Goal: Task Accomplishment & Management: Use online tool/utility

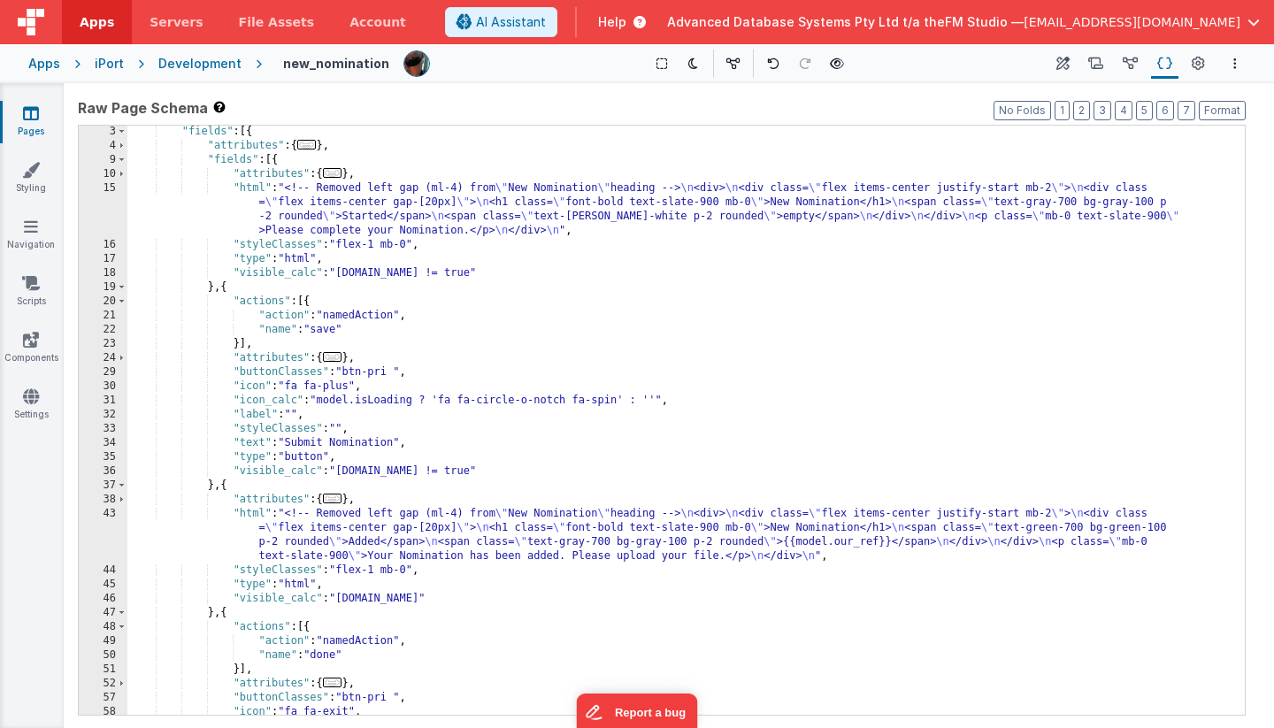
scroll to position [29, 0]
click at [36, 108] on icon at bounding box center [31, 113] width 16 height 18
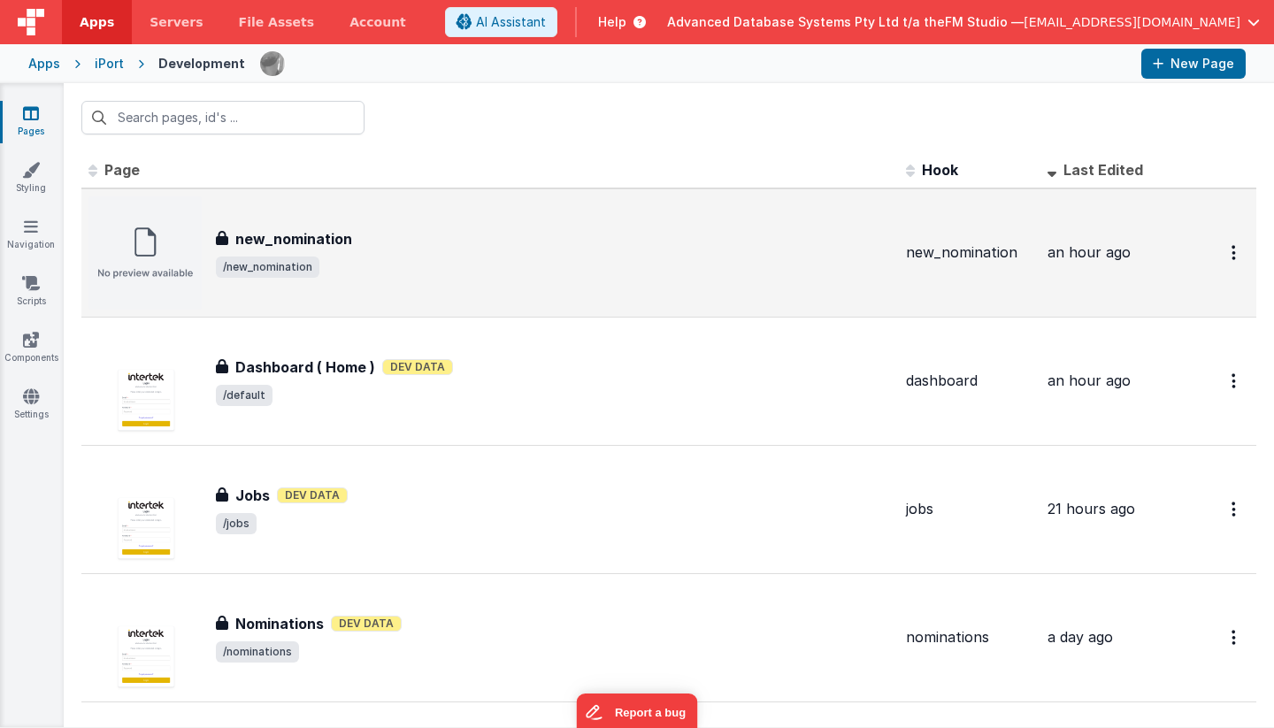
click at [469, 253] on div "new_nomination new_nomination /new_nomination" at bounding box center [554, 253] width 676 height 50
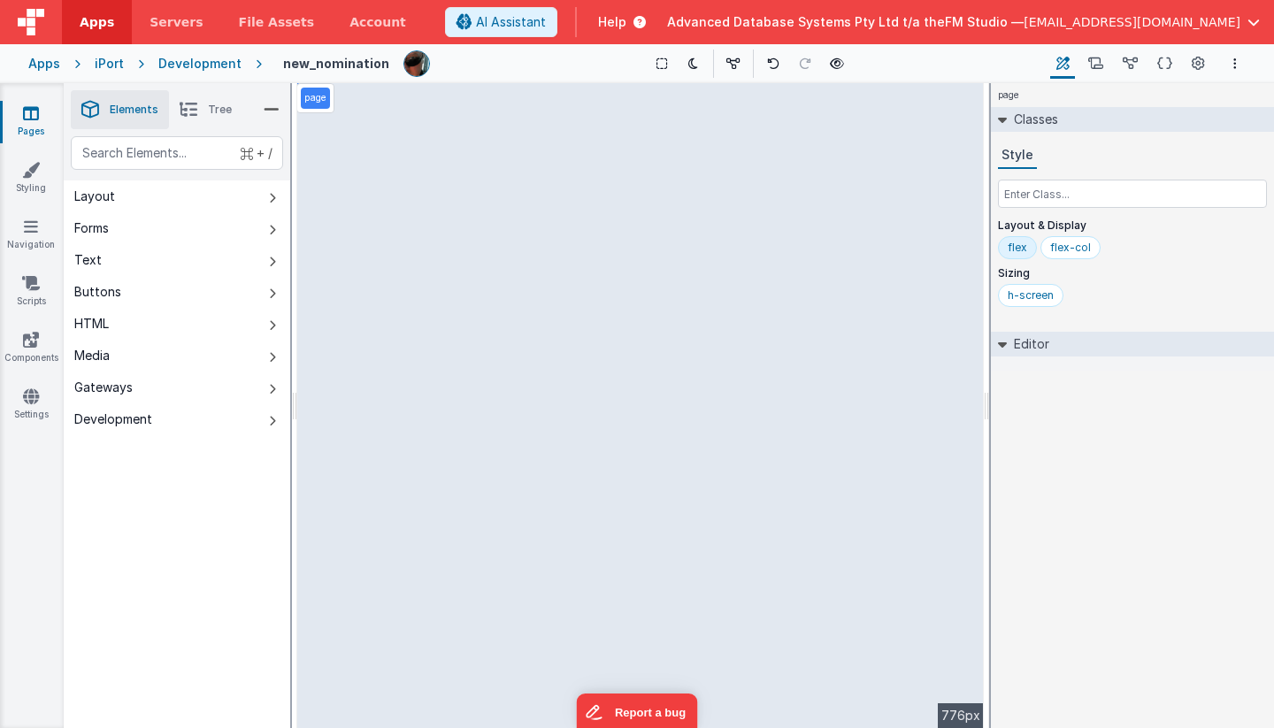
click at [184, 106] on icon at bounding box center [189, 109] width 18 height 25
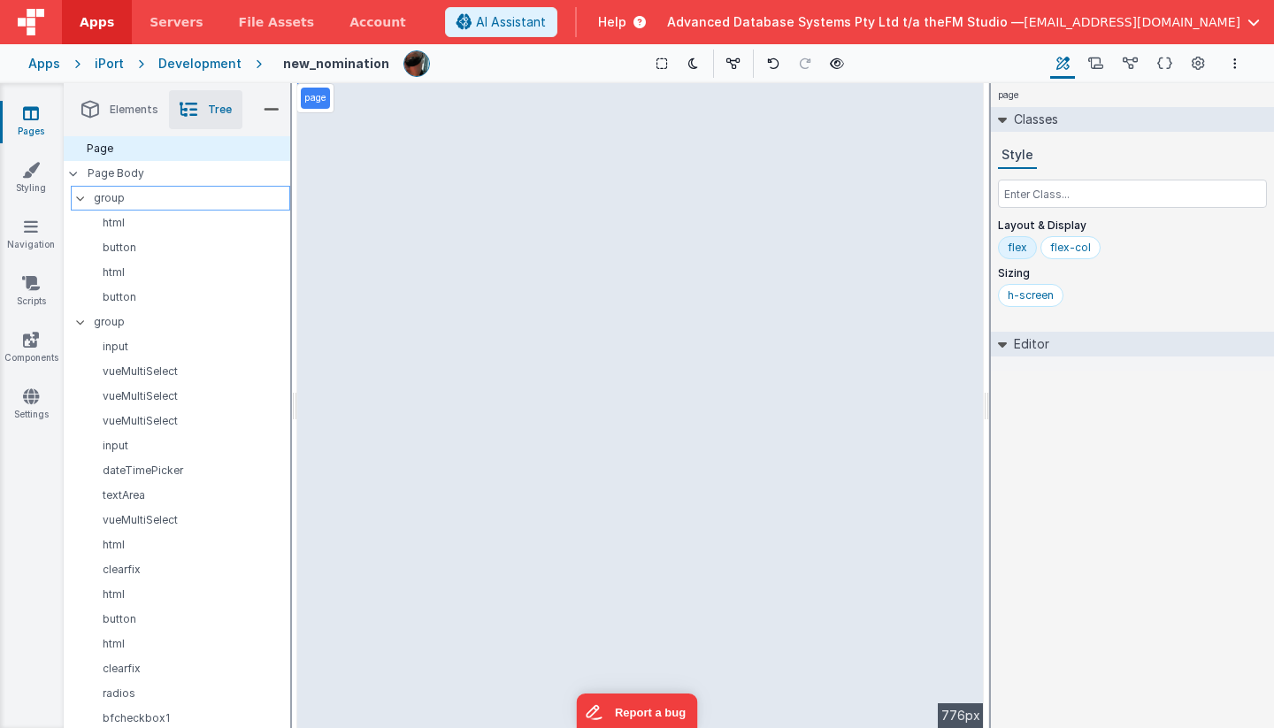
click at [117, 197] on p "group" at bounding box center [192, 197] width 196 height 19
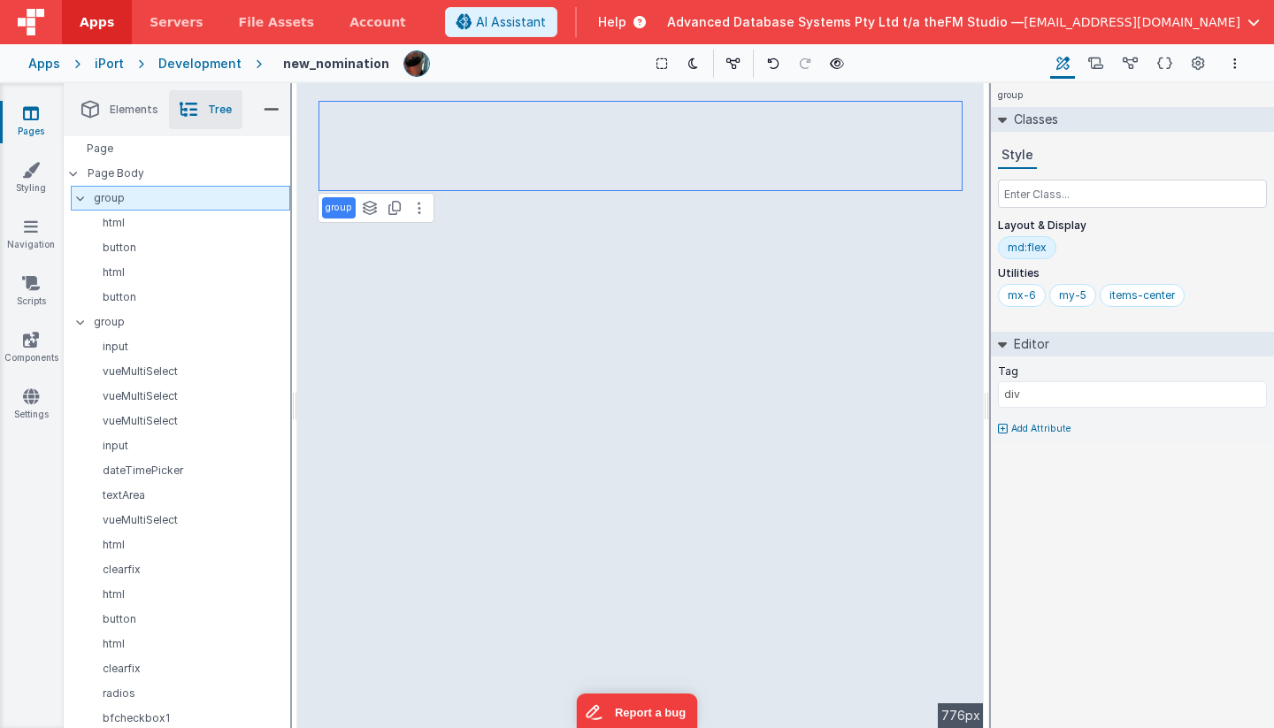
click at [82, 197] on icon at bounding box center [80, 198] width 14 height 5
click at [114, 217] on p "group" at bounding box center [192, 222] width 196 height 19
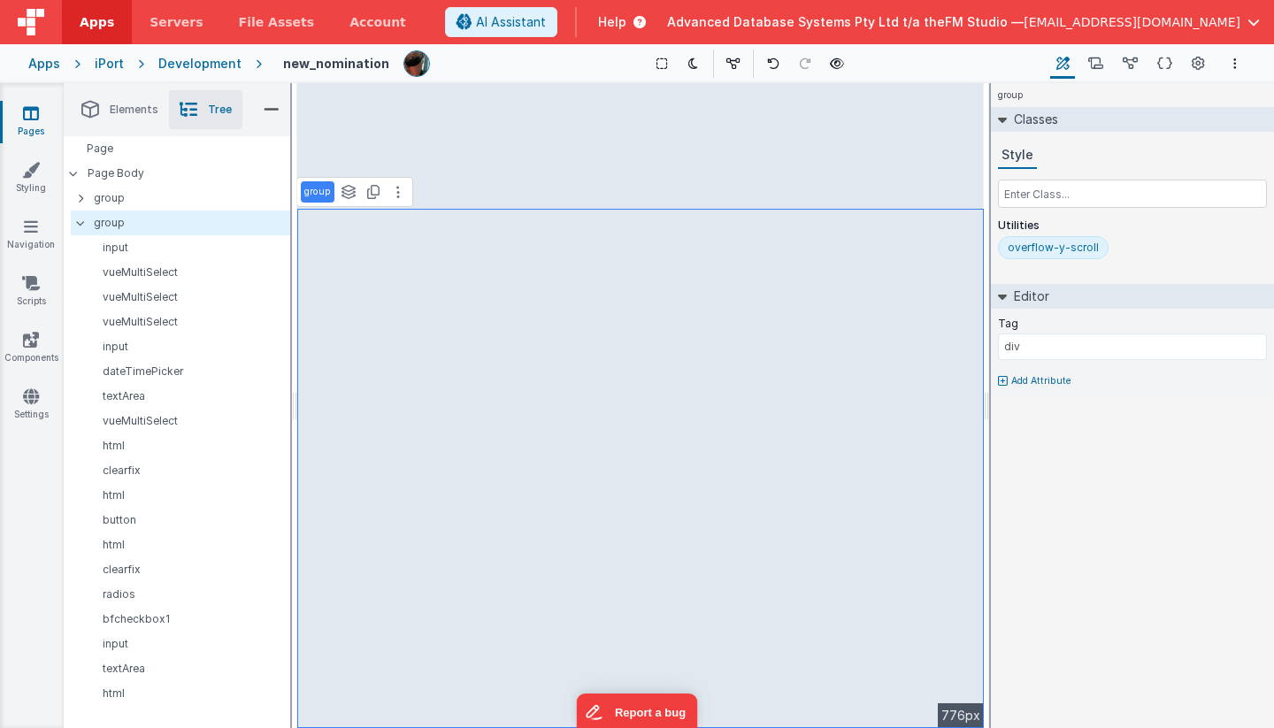
drag, startPoint x: 1008, startPoint y: 246, endPoint x: 1107, endPoint y: 250, distance: 99.2
click at [1107, 250] on div "overflow-y-scroll" at bounding box center [1132, 251] width 269 height 30
drag, startPoint x: 1116, startPoint y: 250, endPoint x: 1044, endPoint y: 252, distance: 71.7
click at [1044, 252] on div "overflow-y-scroll" at bounding box center [1132, 251] width 269 height 30
click at [34, 113] on icon at bounding box center [31, 113] width 16 height 18
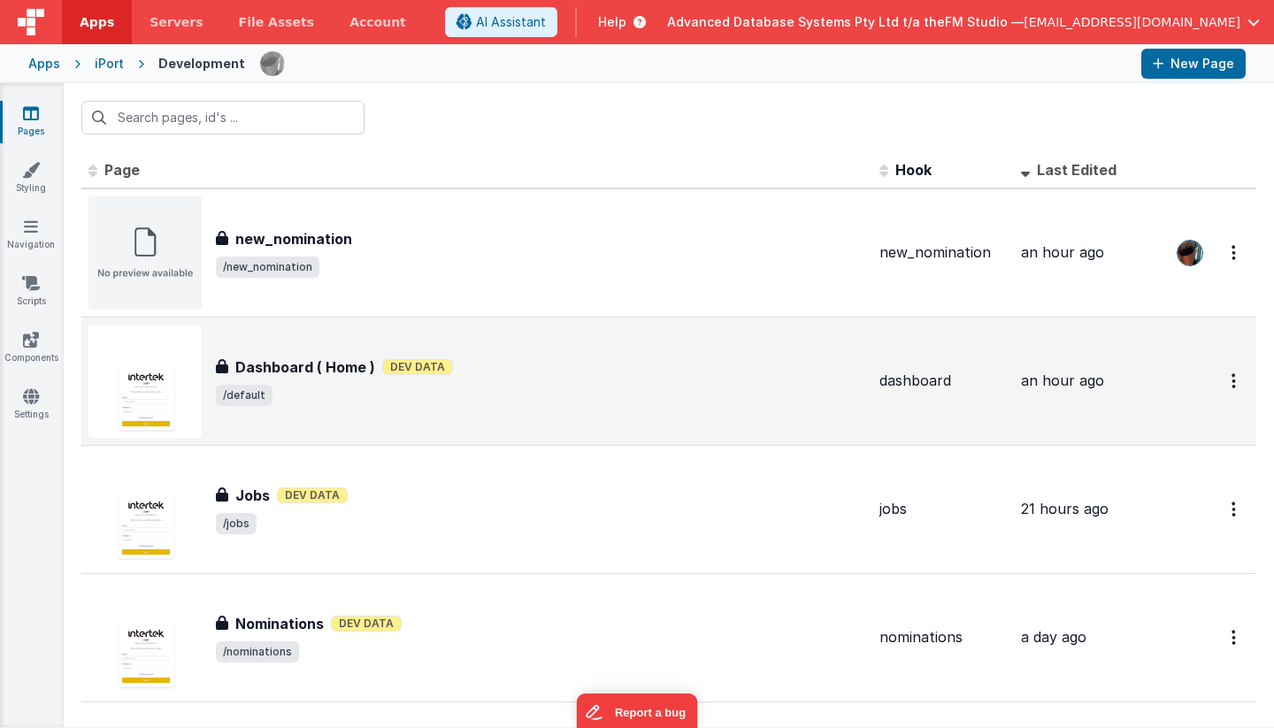
click at [323, 374] on h3 "Dashboard ( Home )" at bounding box center [305, 367] width 140 height 21
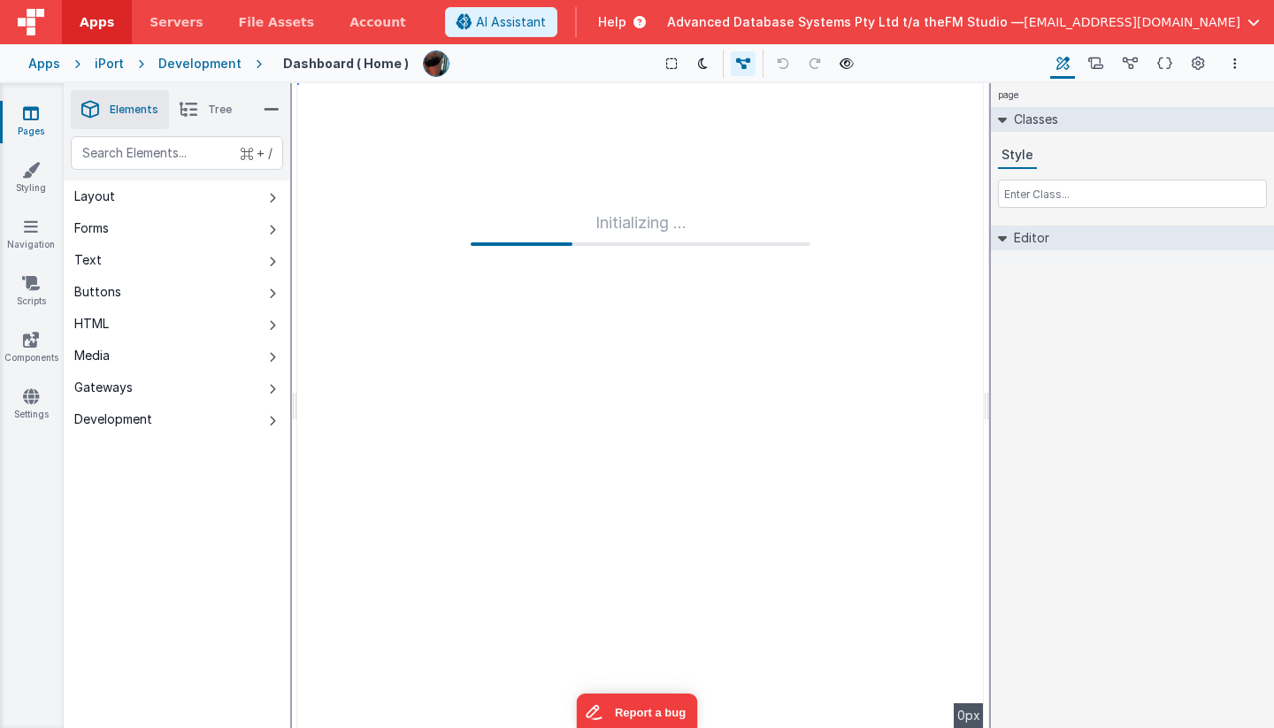
click at [188, 110] on icon at bounding box center [189, 109] width 18 height 25
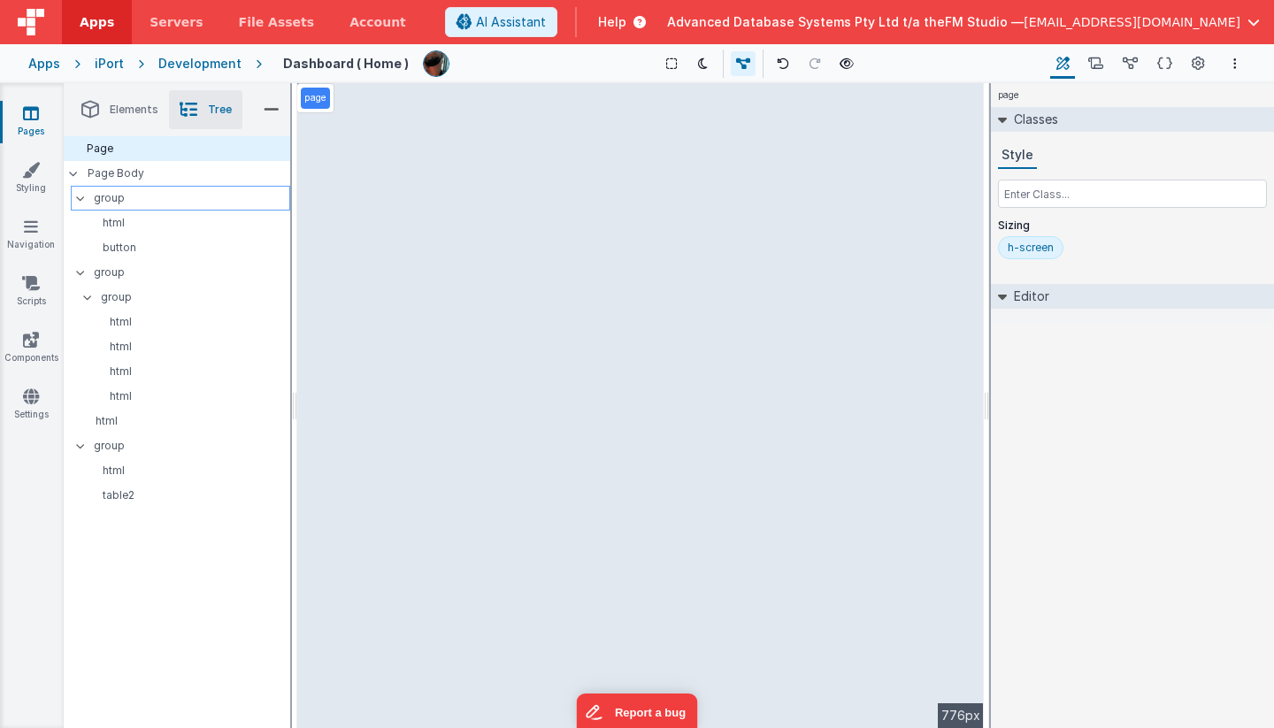
click at [98, 194] on p "group" at bounding box center [192, 197] width 196 height 19
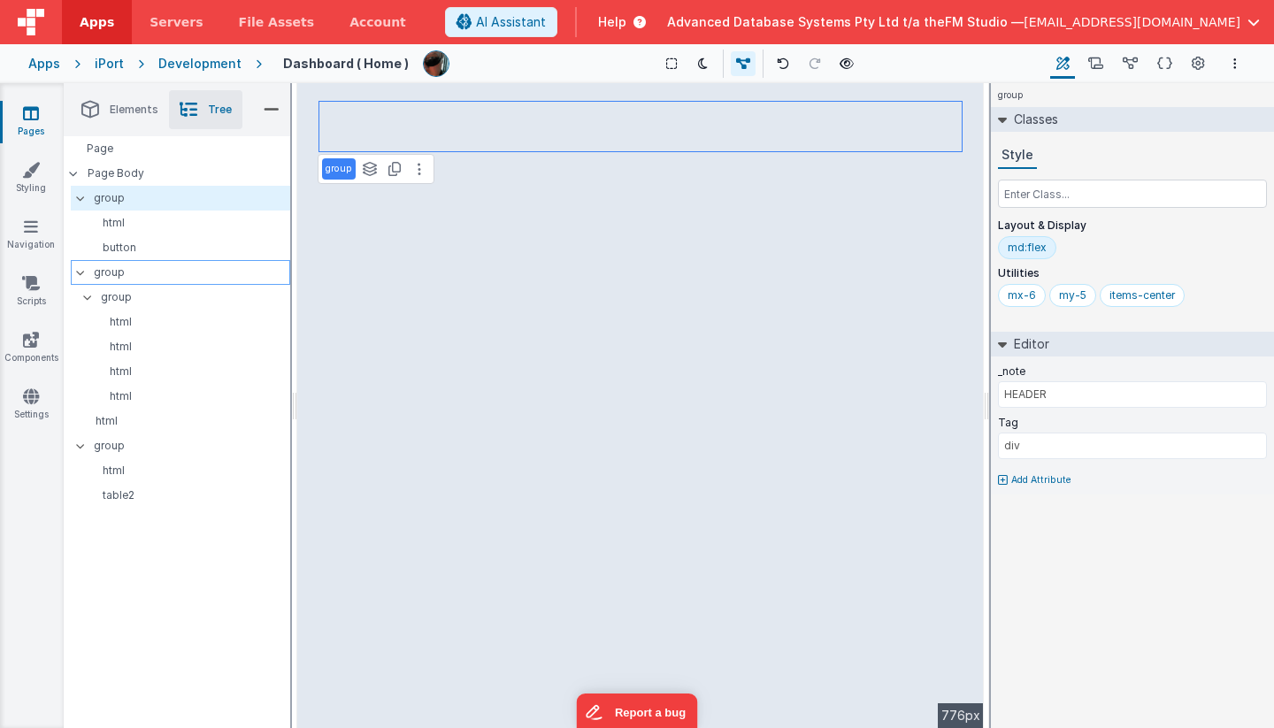
click at [111, 267] on p "group" at bounding box center [192, 272] width 196 height 19
type input "METRICS"
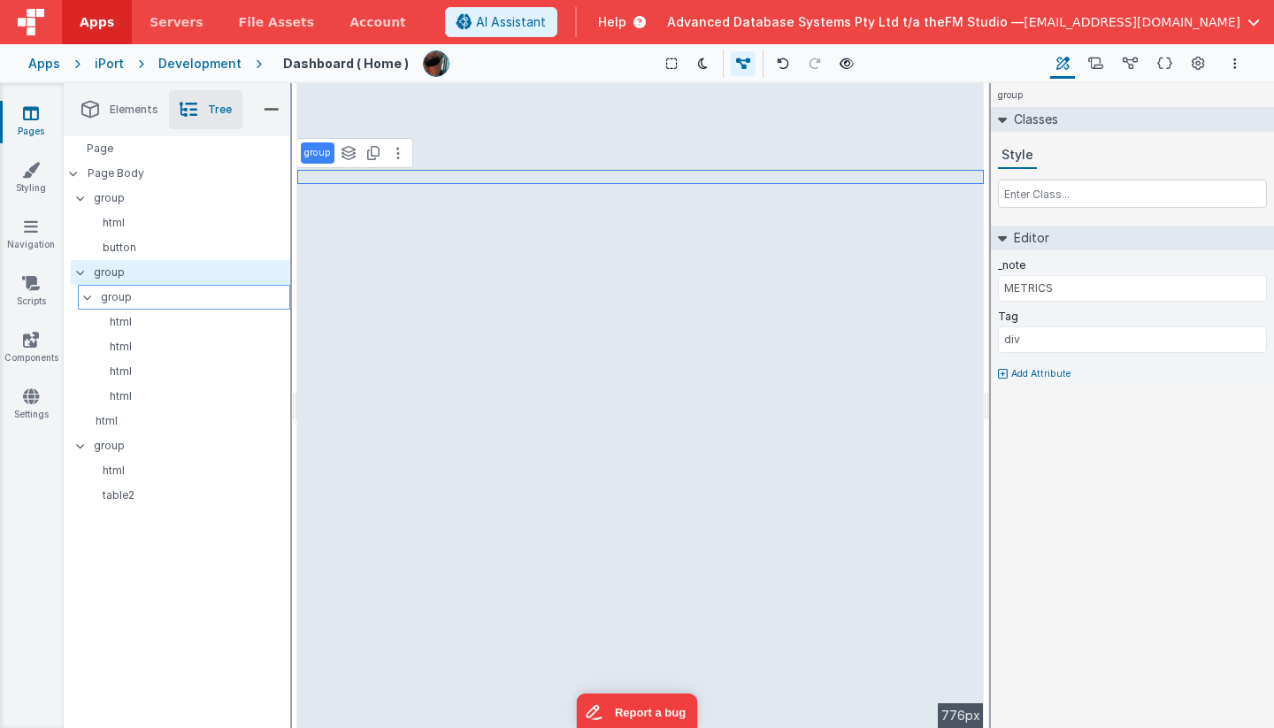
click at [114, 297] on p "group" at bounding box center [195, 297] width 188 height 19
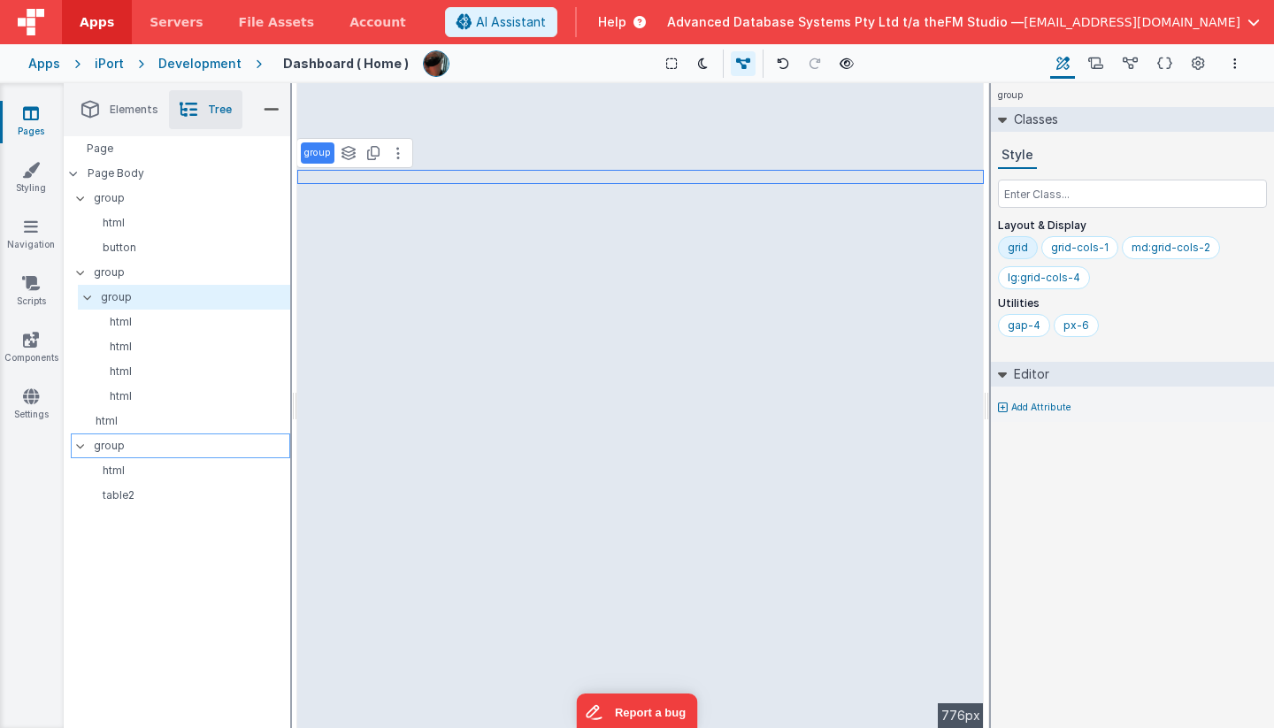
click at [119, 441] on p "group" at bounding box center [192, 445] width 196 height 19
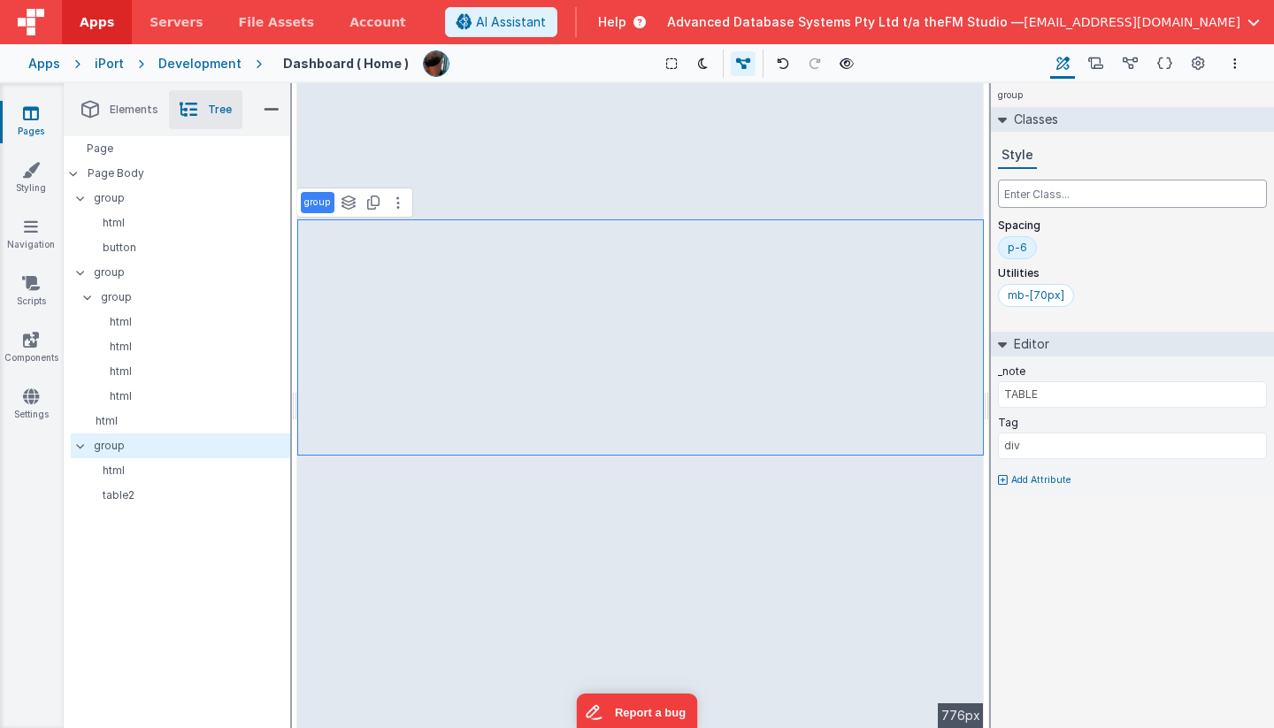
click at [1056, 187] on input "text" at bounding box center [1132, 194] width 269 height 28
type input "overflow-y-scro"
click at [79, 447] on icon at bounding box center [80, 445] width 14 height 5
click at [78, 273] on icon at bounding box center [80, 272] width 14 height 5
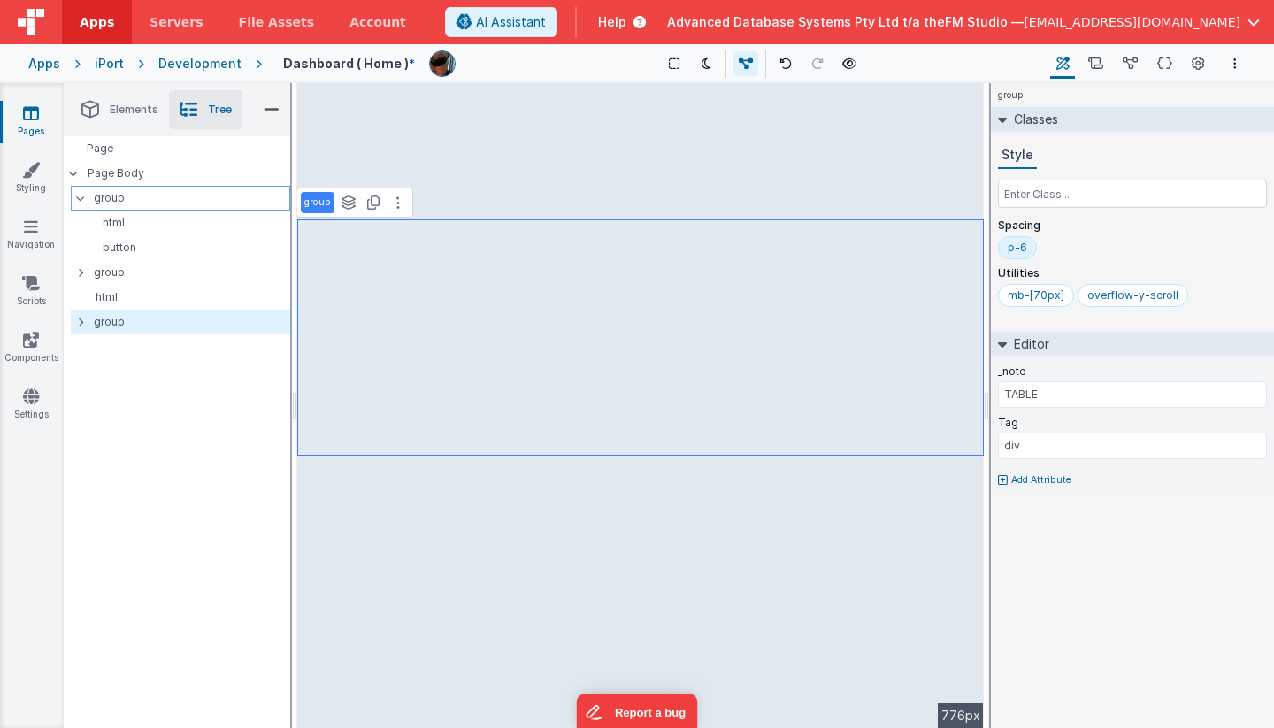
click at [77, 198] on icon at bounding box center [80, 198] width 14 height 5
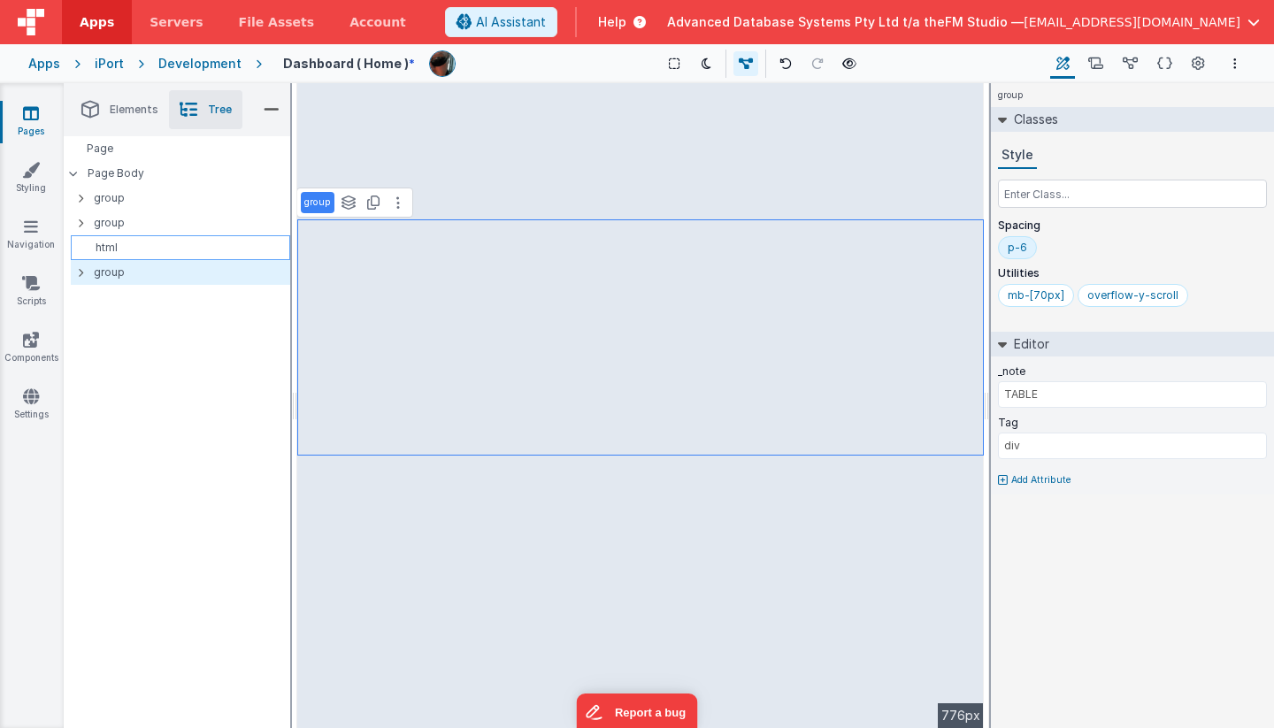
click at [102, 248] on p "html" at bounding box center [183, 248] width 211 height 14
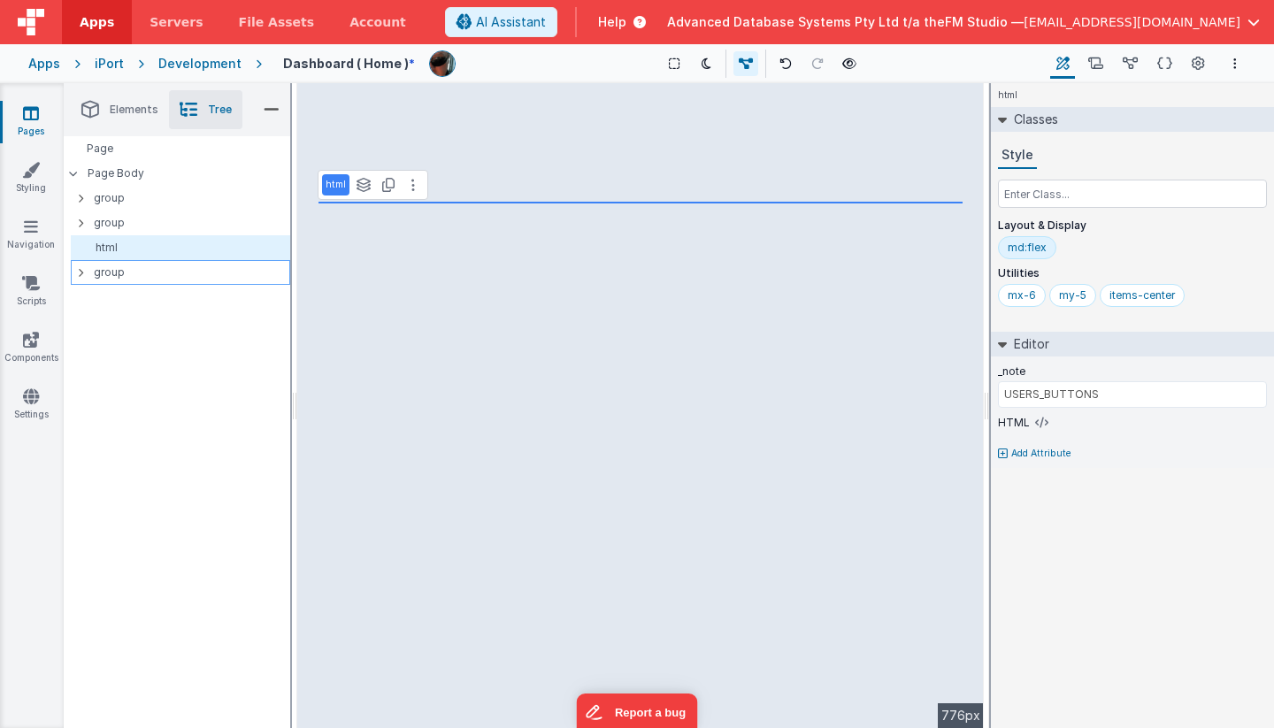
click at [81, 270] on icon at bounding box center [80, 272] width 5 height 14
click at [114, 270] on p "group" at bounding box center [192, 272] width 196 height 19
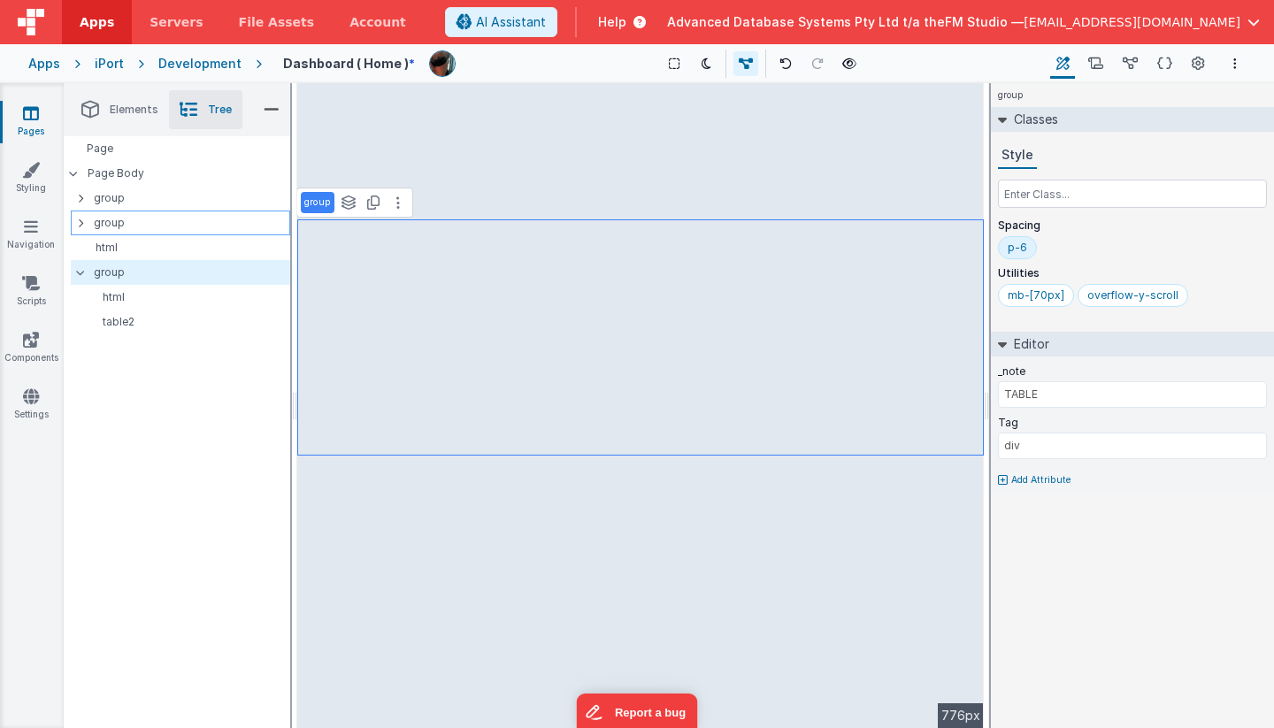
click at [107, 219] on p "group" at bounding box center [192, 222] width 196 height 19
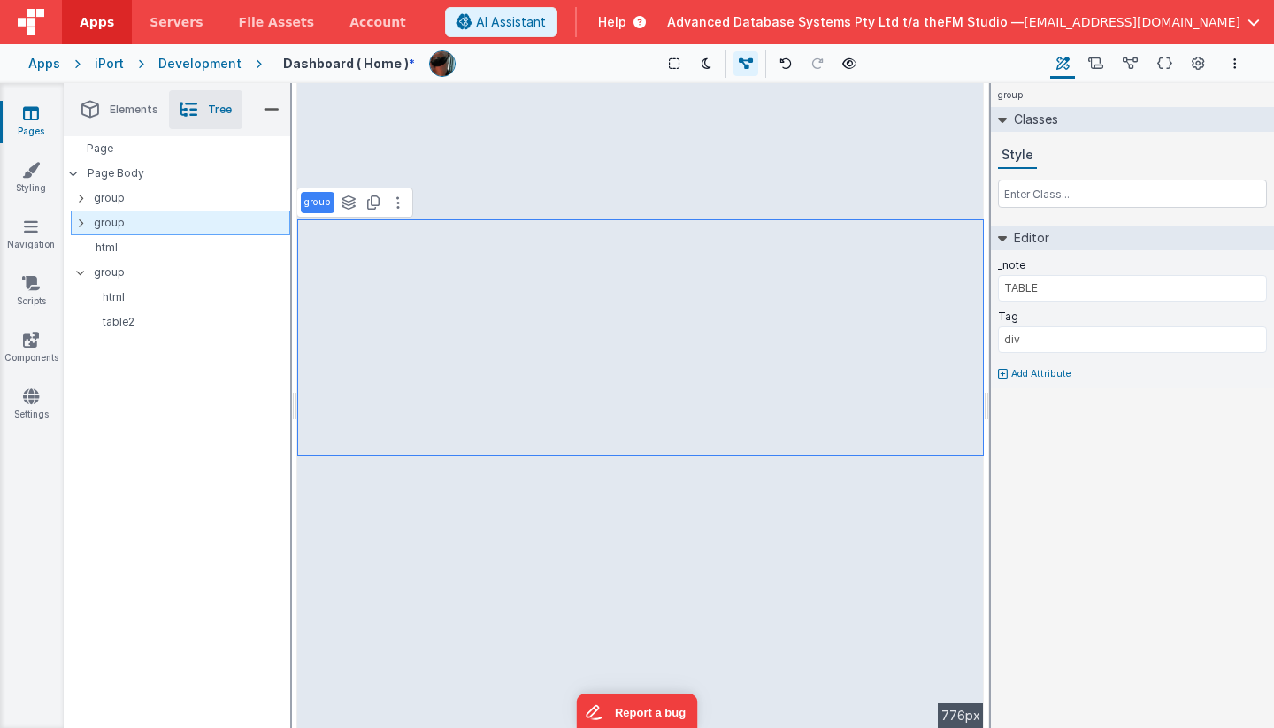
type input "METRICS"
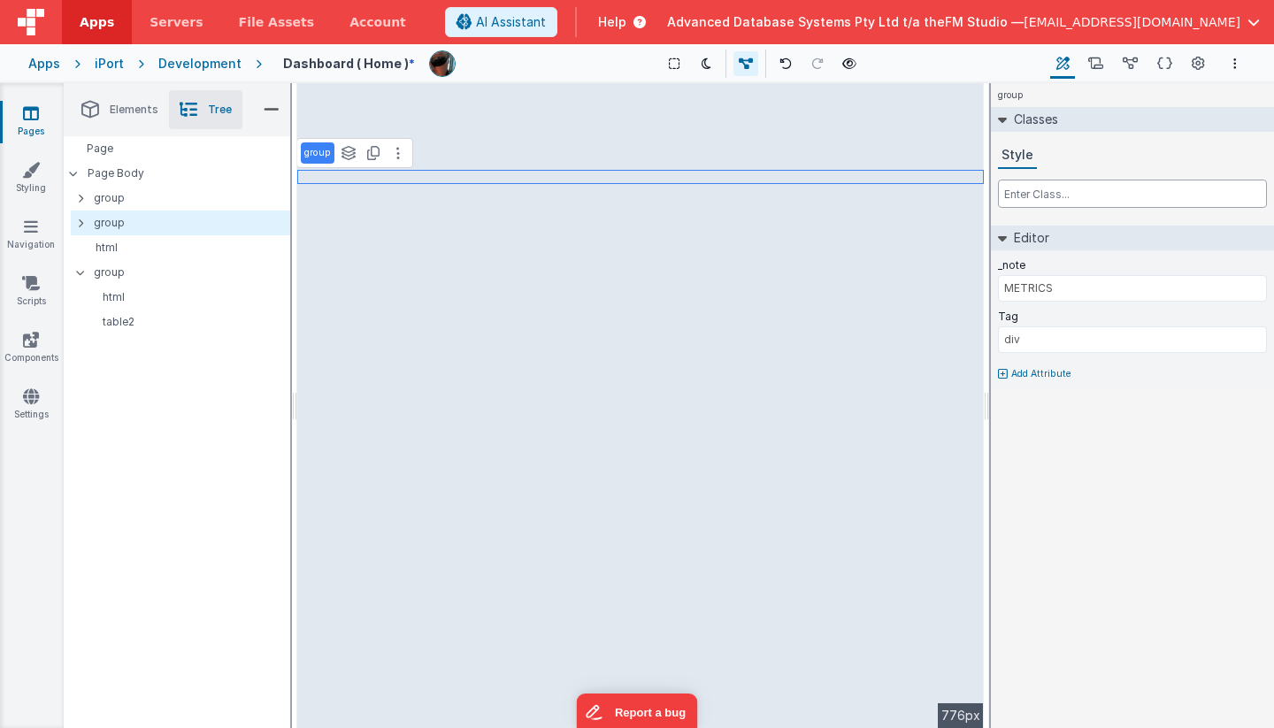
click at [1056, 193] on input "text" at bounding box center [1132, 194] width 269 height 28
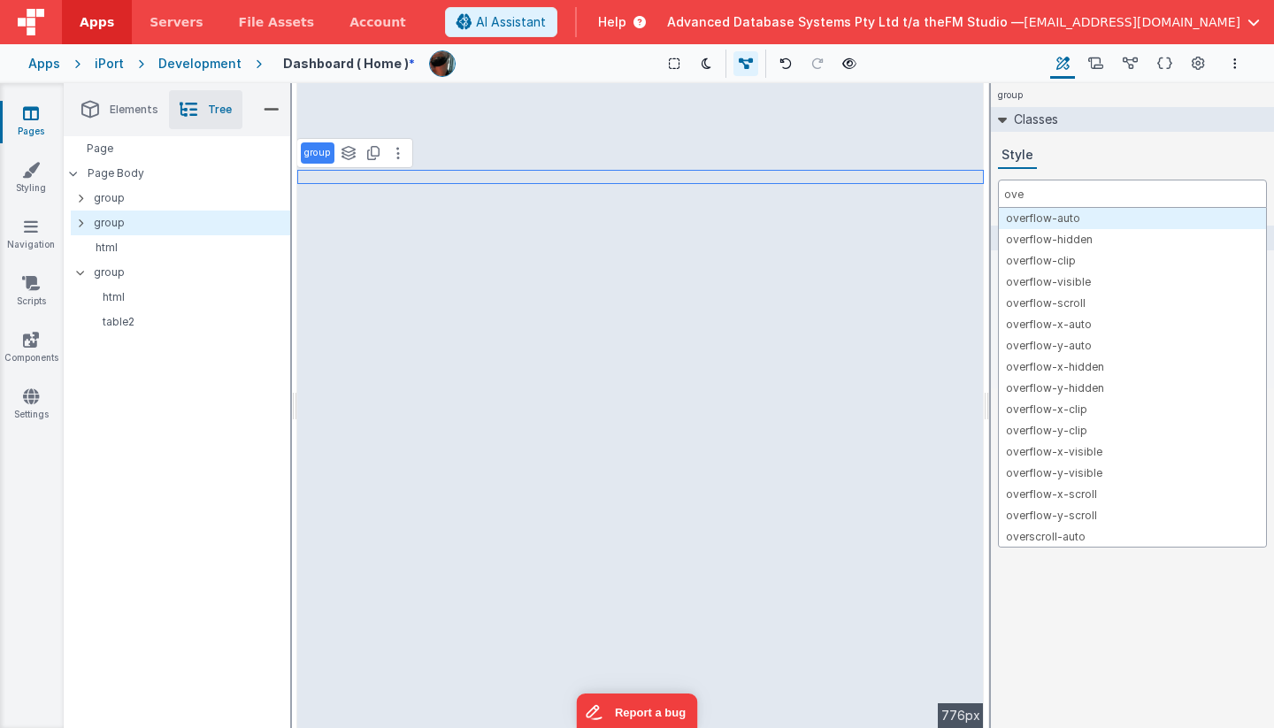
type input "over"
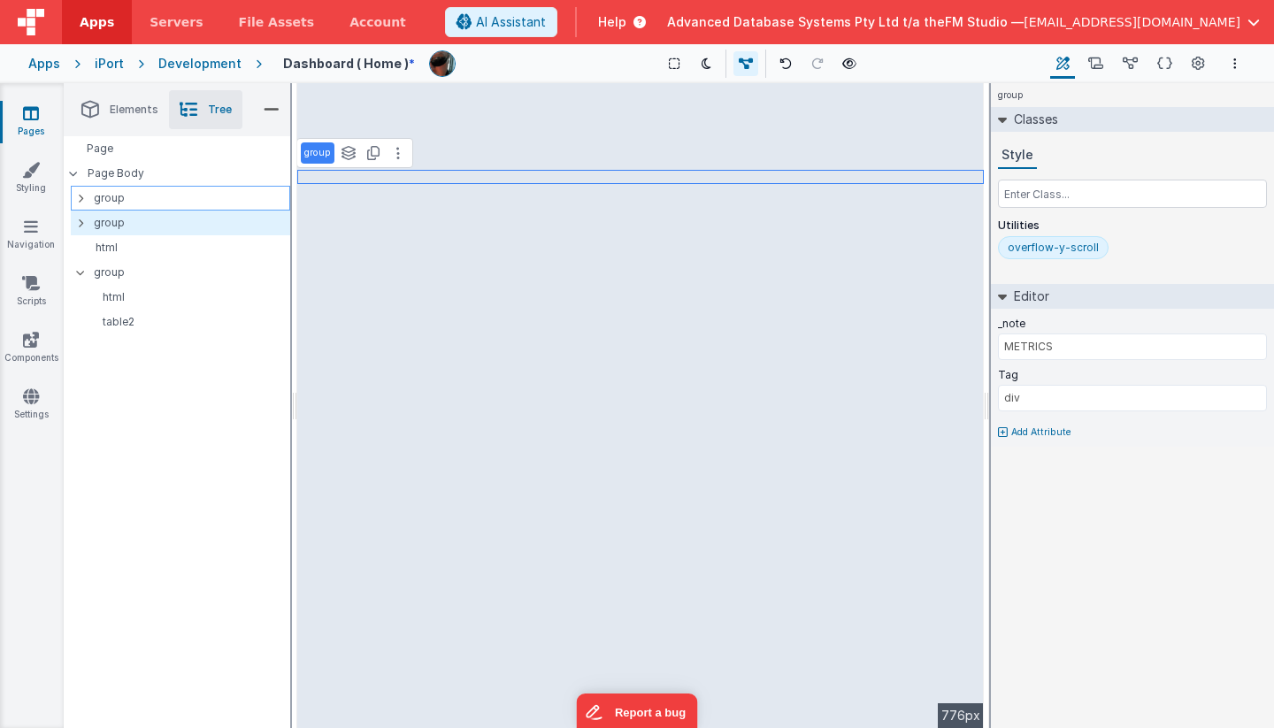
click at [98, 191] on p "group" at bounding box center [192, 197] width 196 height 19
type input "HEADER"
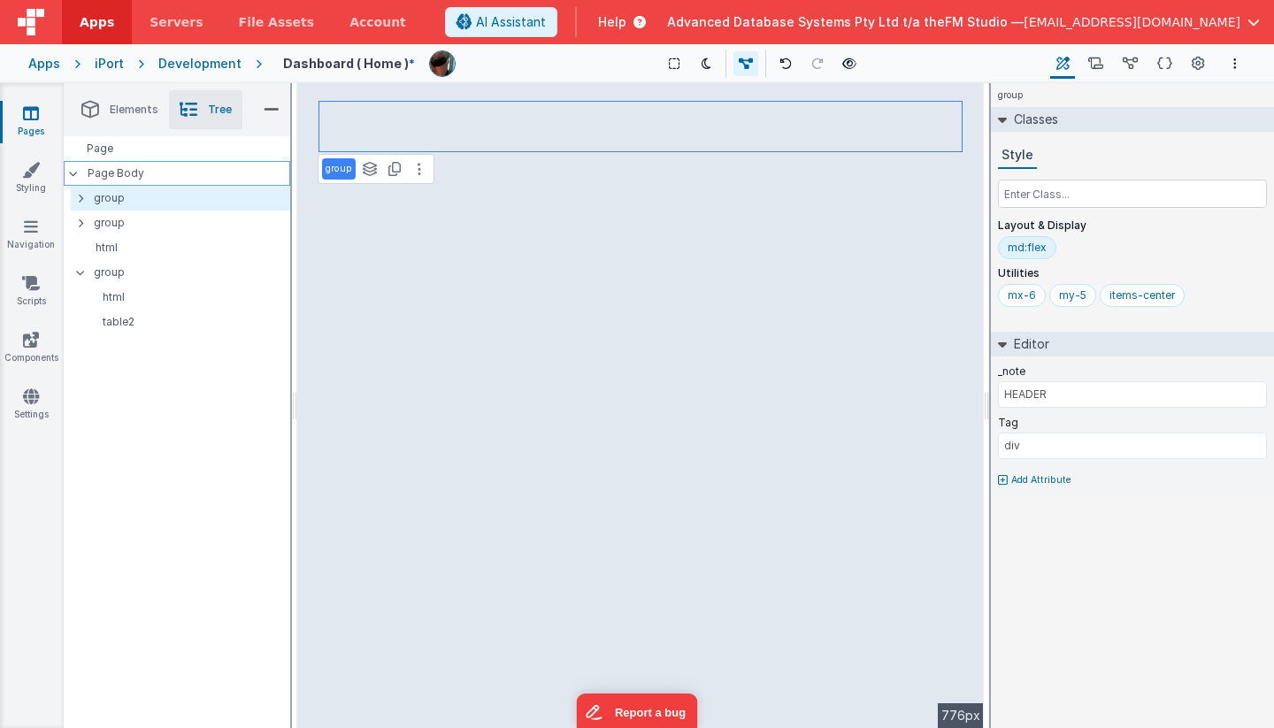
click at [105, 173] on p "Page Body" at bounding box center [189, 173] width 203 height 14
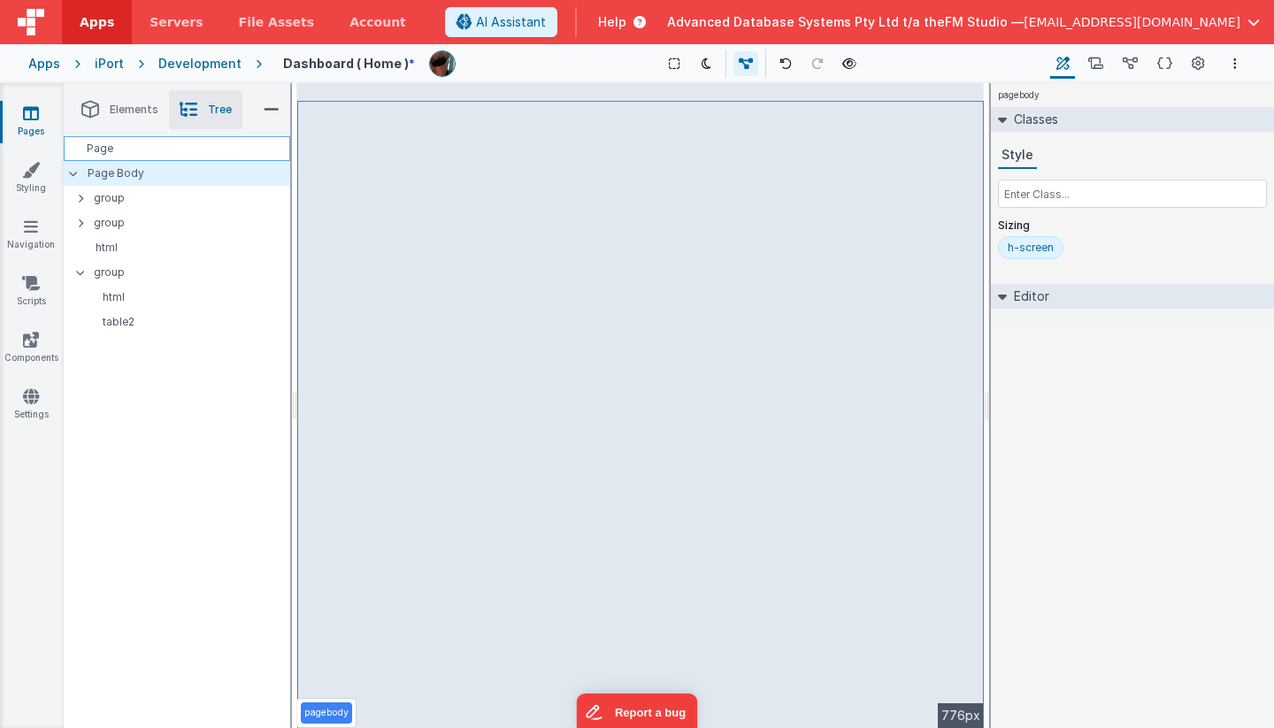
click at [102, 146] on div "Page" at bounding box center [177, 148] width 227 height 25
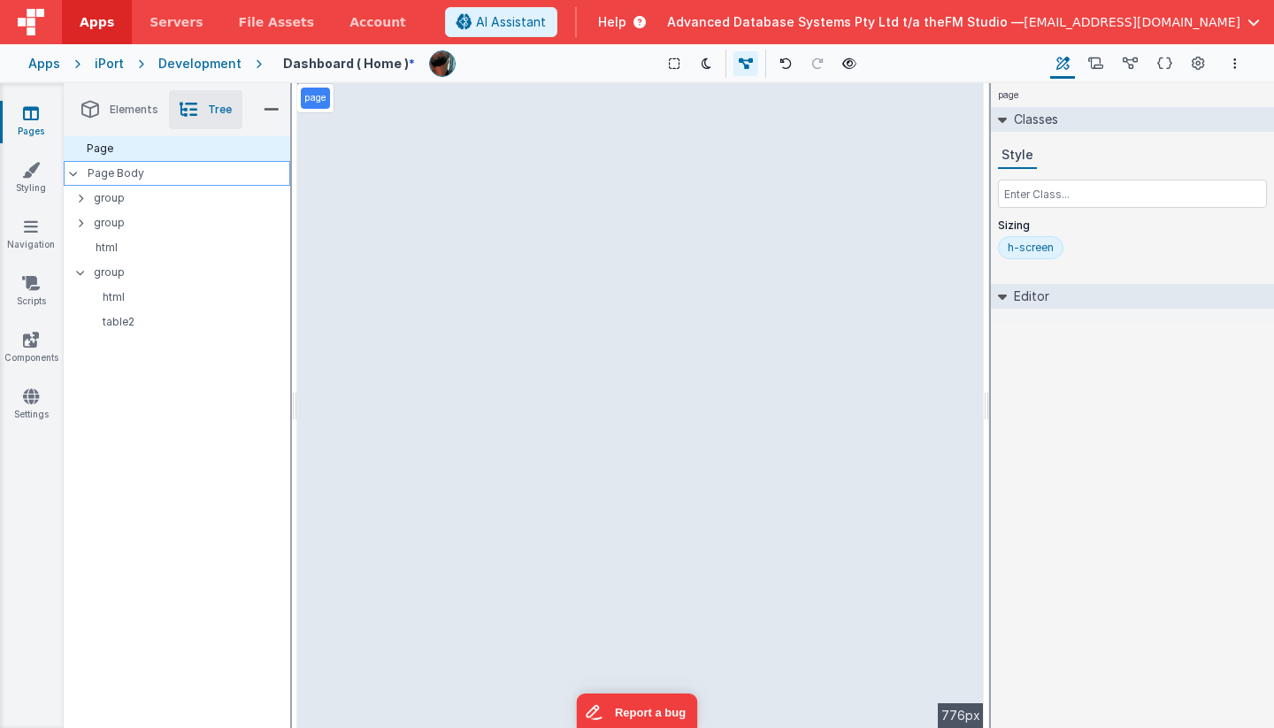
click at [113, 170] on p "Page Body" at bounding box center [189, 173] width 203 height 14
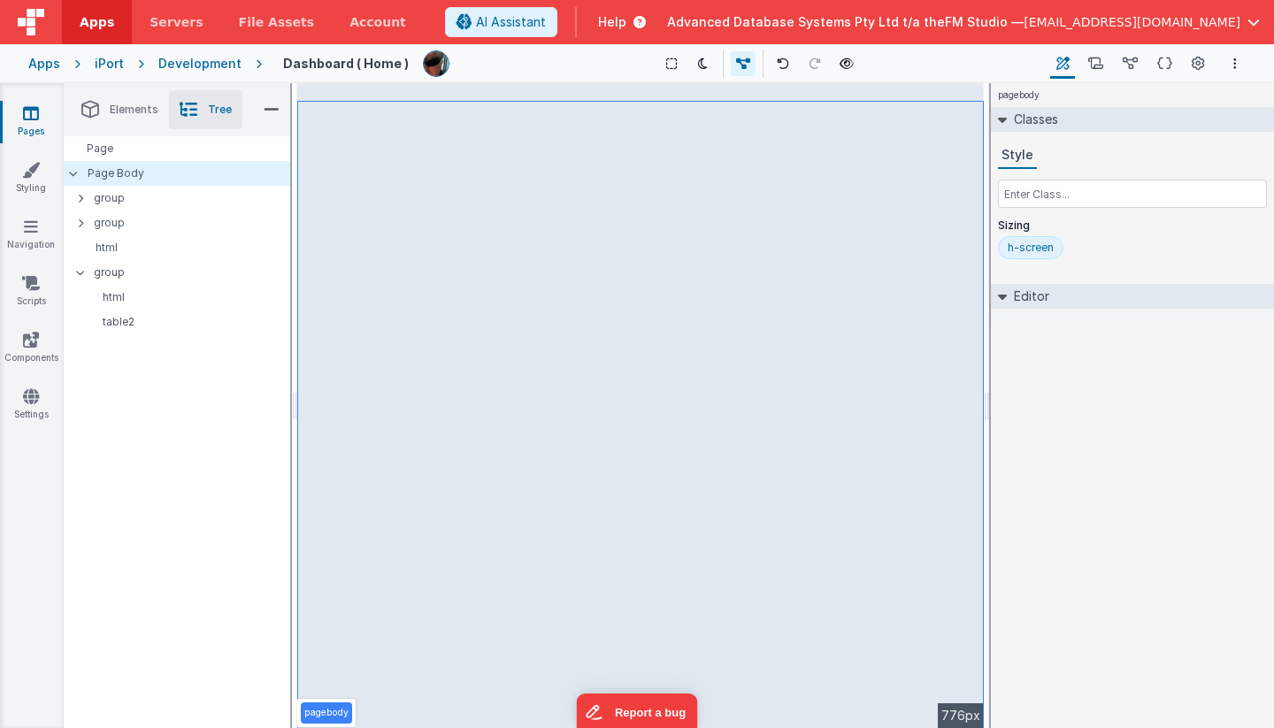
click at [30, 113] on icon at bounding box center [31, 113] width 16 height 18
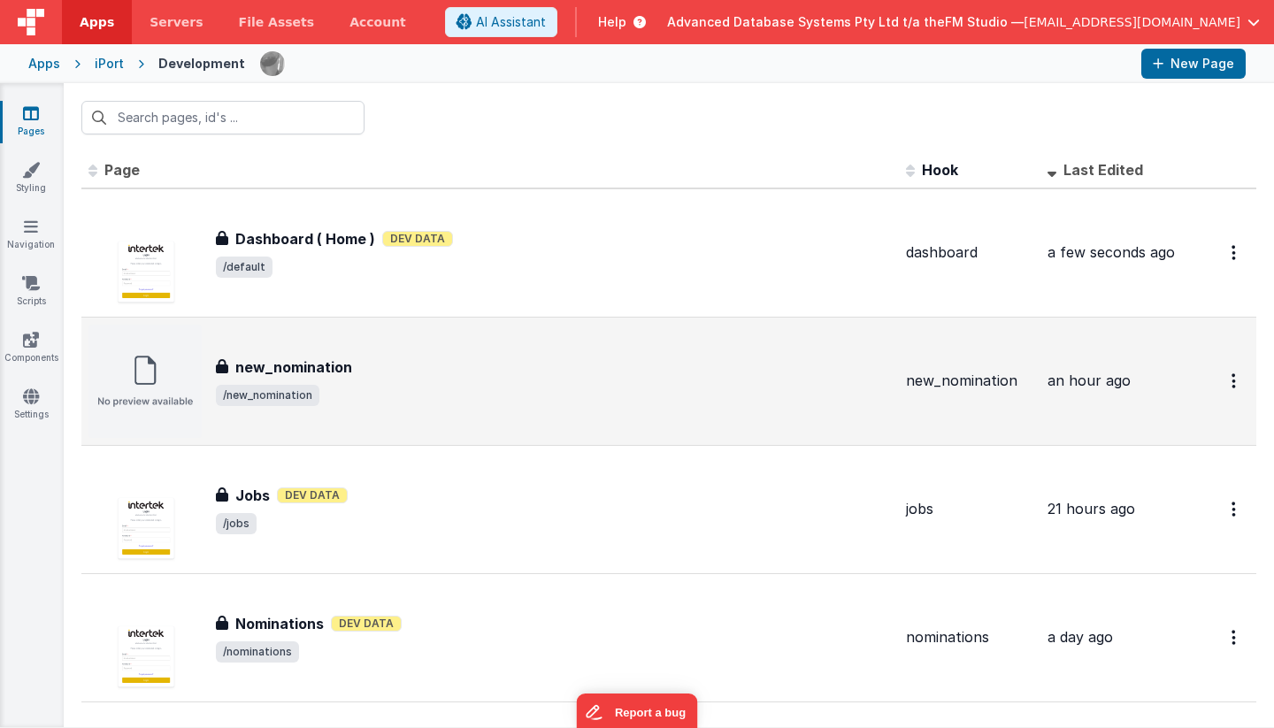
click at [419, 385] on span "/new_nomination" at bounding box center [554, 395] width 676 height 21
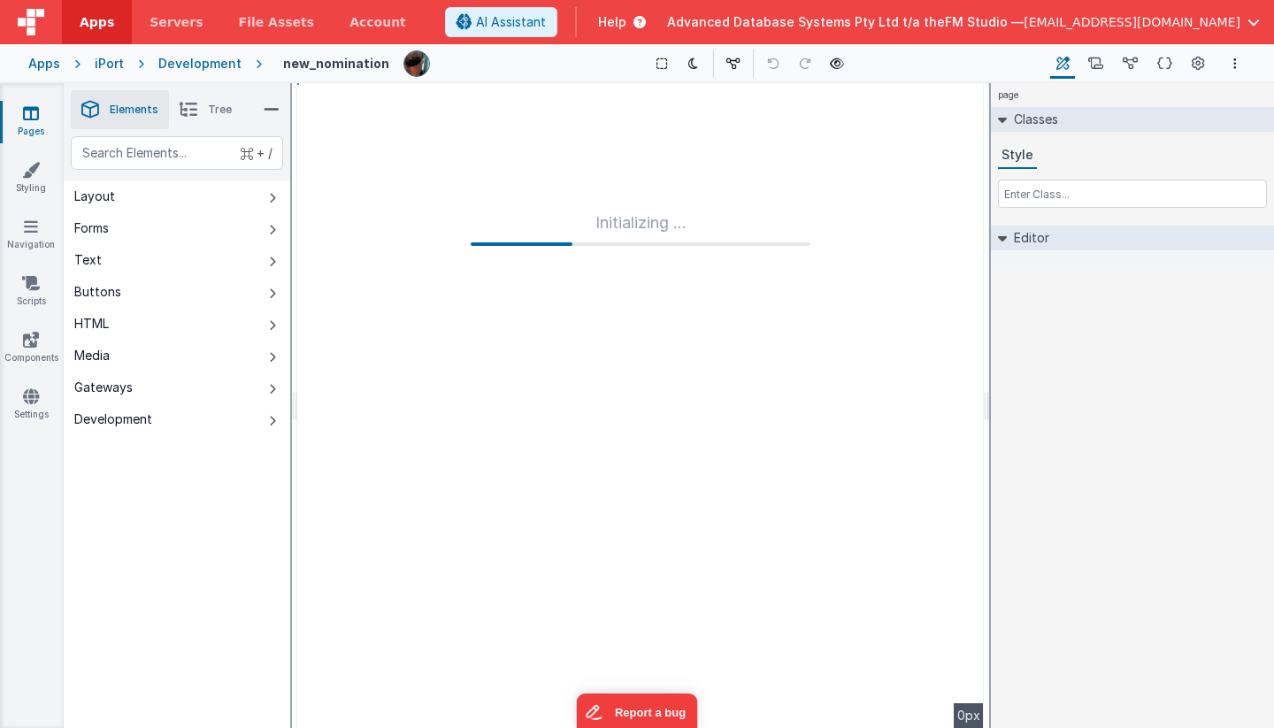
click at [188, 110] on icon at bounding box center [189, 109] width 18 height 25
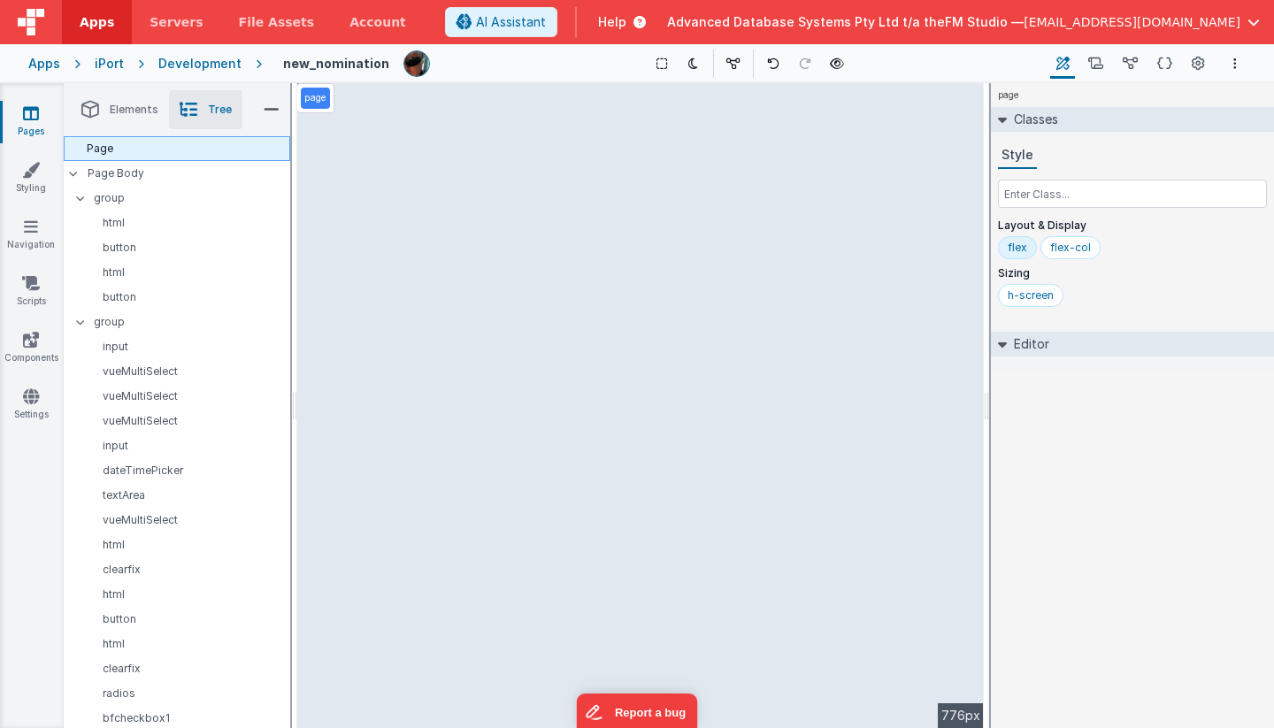
click at [104, 151] on div "Page" at bounding box center [177, 148] width 227 height 25
click at [109, 169] on p "Page Body" at bounding box center [189, 173] width 203 height 14
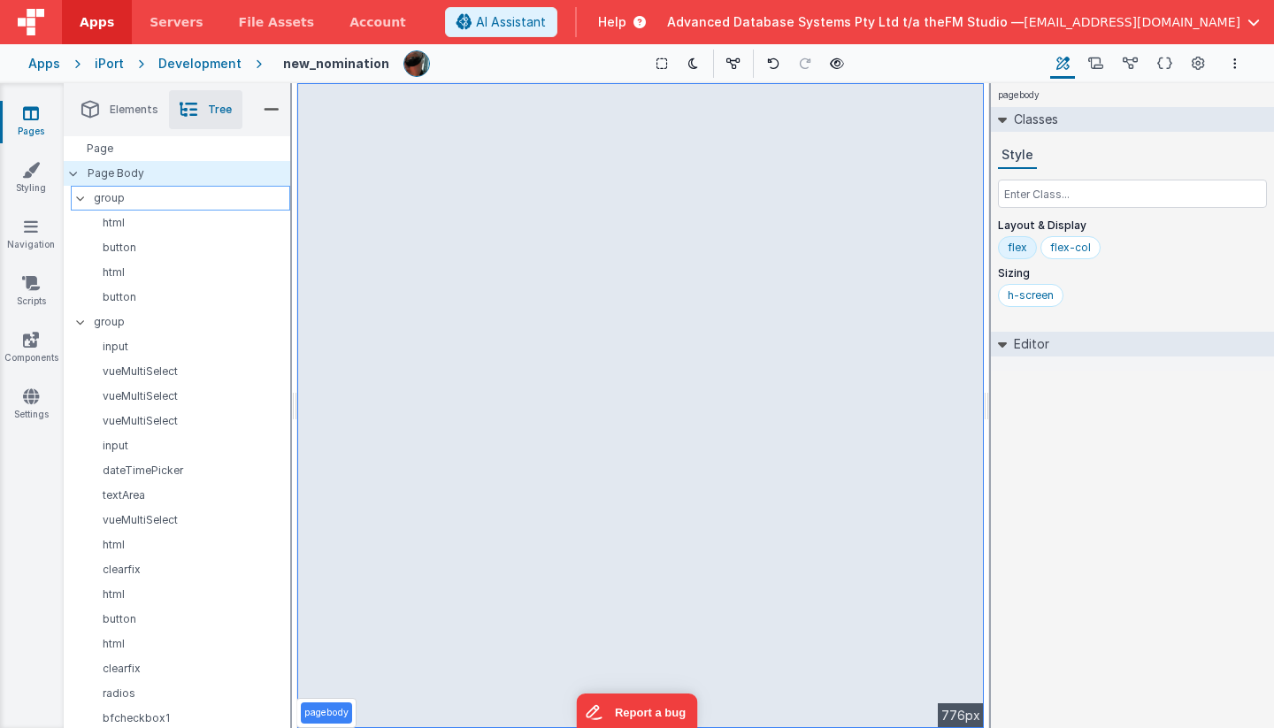
click at [111, 196] on p "group" at bounding box center [192, 197] width 196 height 19
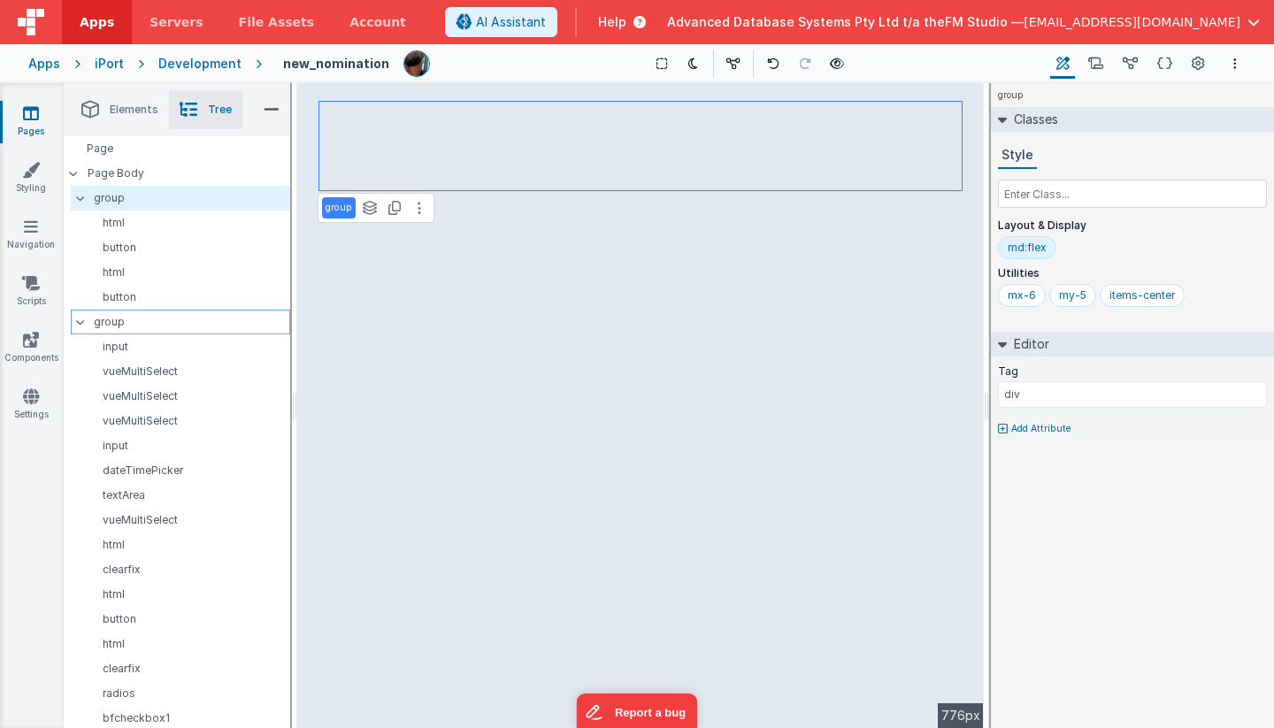
click at [116, 320] on p "group" at bounding box center [192, 321] width 196 height 19
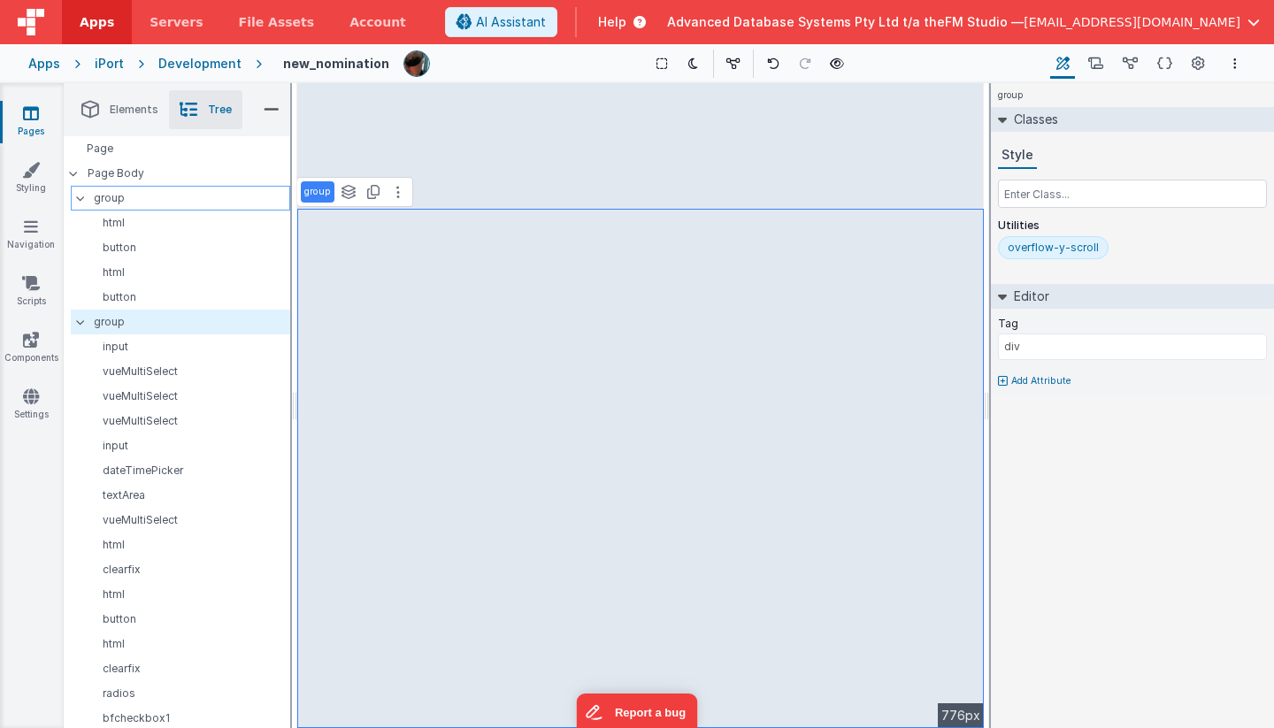
click at [107, 201] on p "group" at bounding box center [192, 197] width 196 height 19
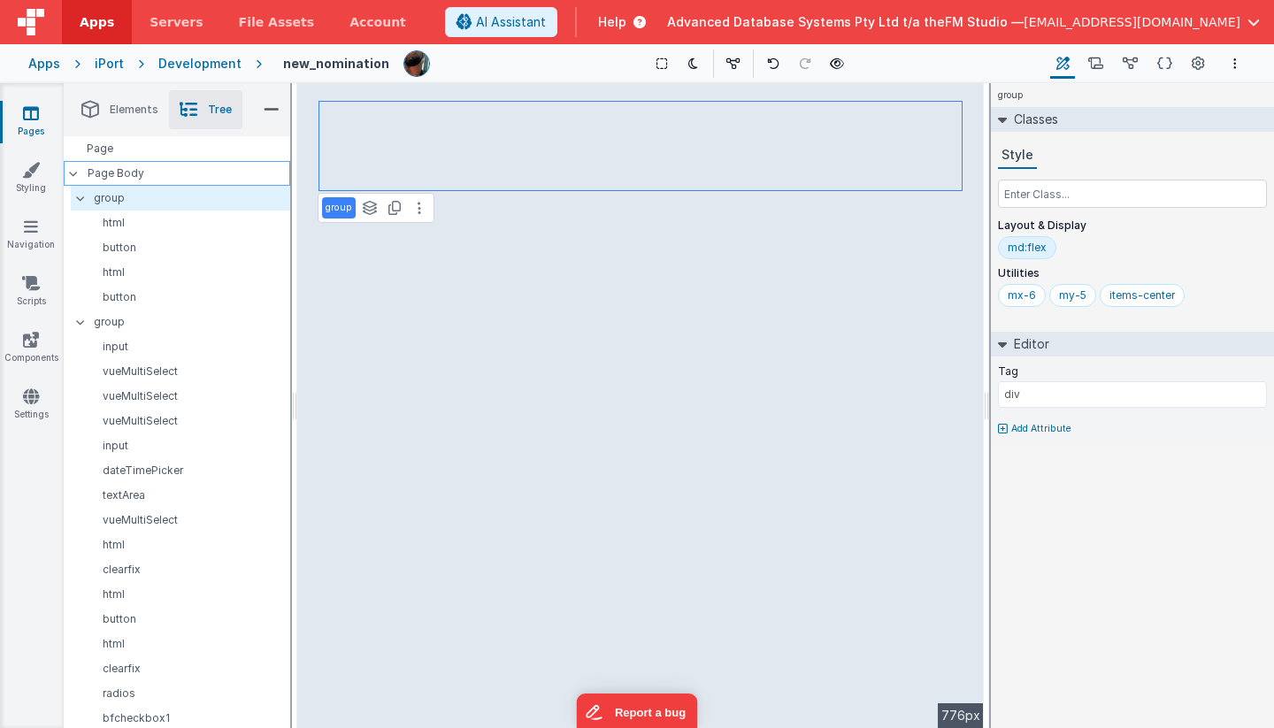
click at [106, 172] on p "Page Body" at bounding box center [189, 173] width 203 height 14
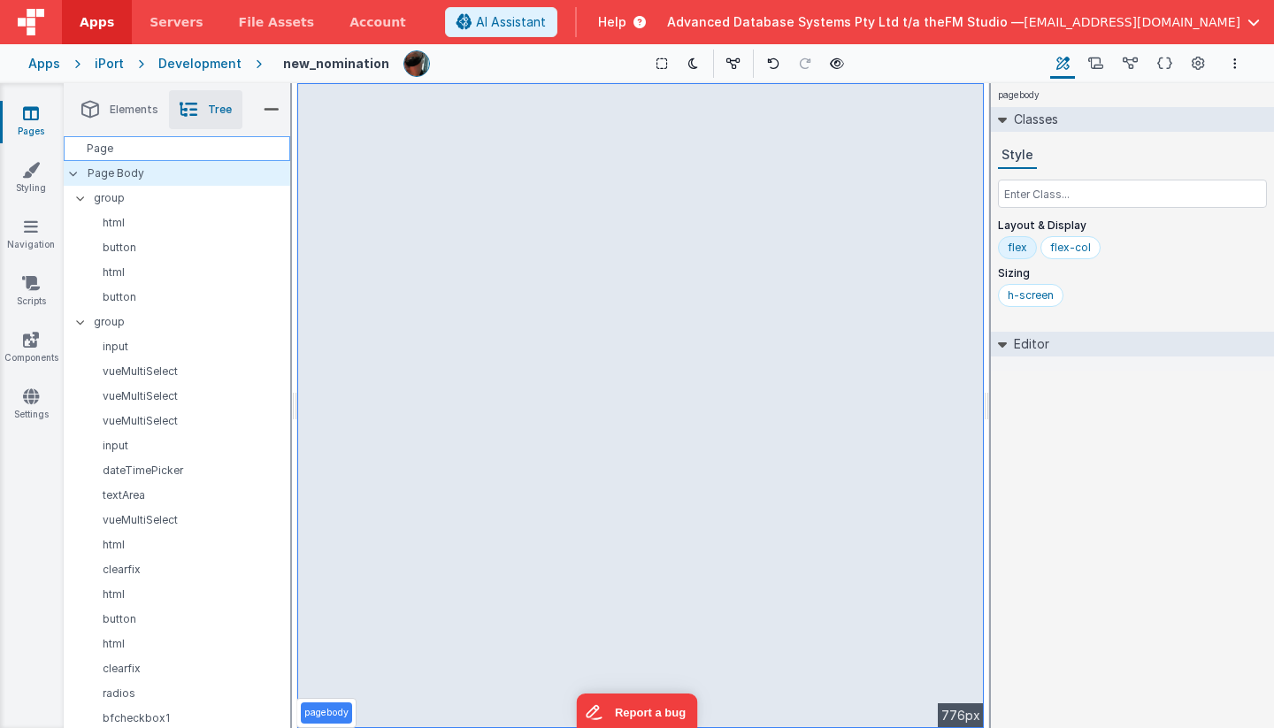
click at [103, 152] on div "Page" at bounding box center [177, 148] width 227 height 25
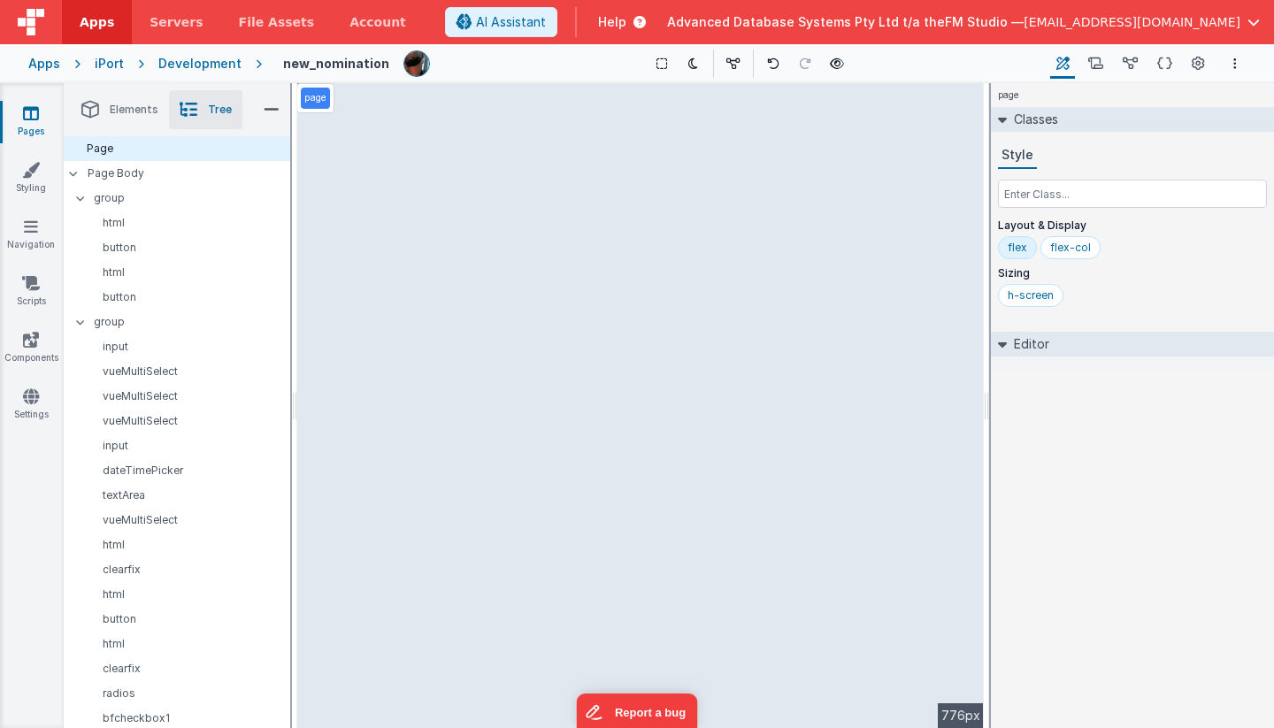
click at [32, 114] on icon at bounding box center [31, 113] width 16 height 18
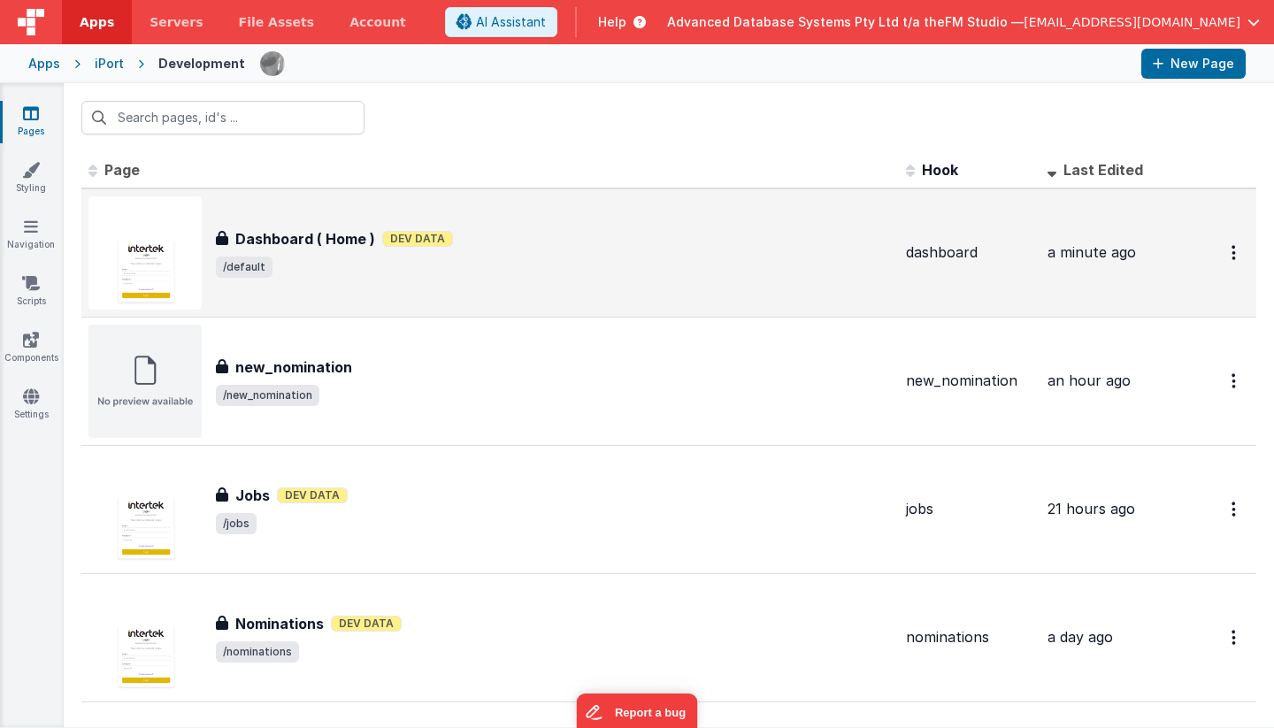
click at [555, 245] on div "Dashboard ( Home ) Dev Data" at bounding box center [554, 238] width 676 height 21
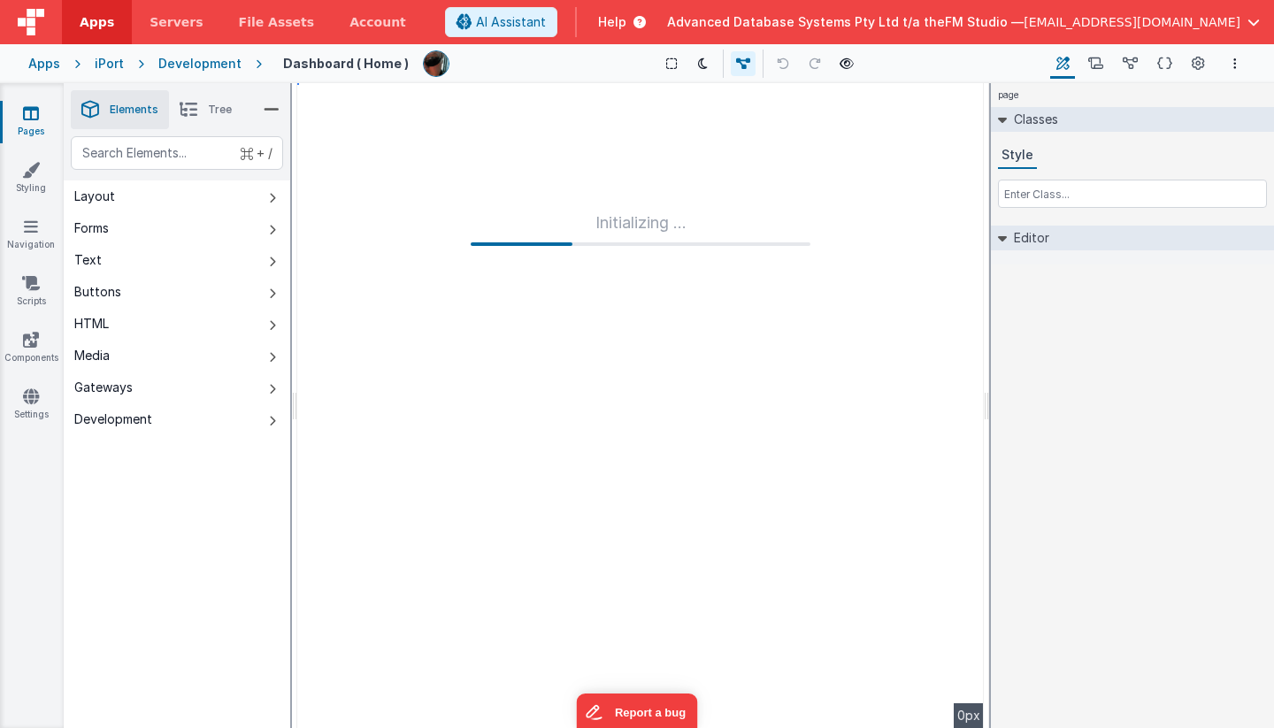
click at [191, 102] on icon at bounding box center [189, 109] width 18 height 25
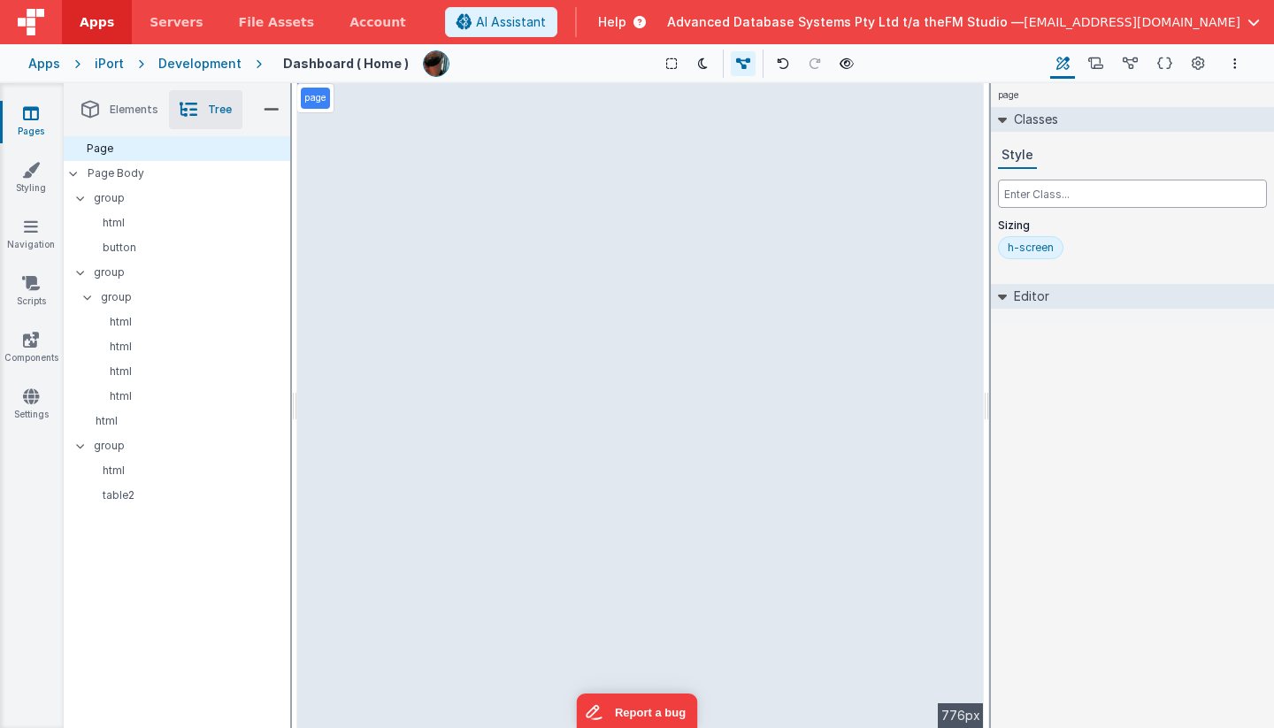
click at [1030, 193] on input "text" at bounding box center [1132, 194] width 269 height 28
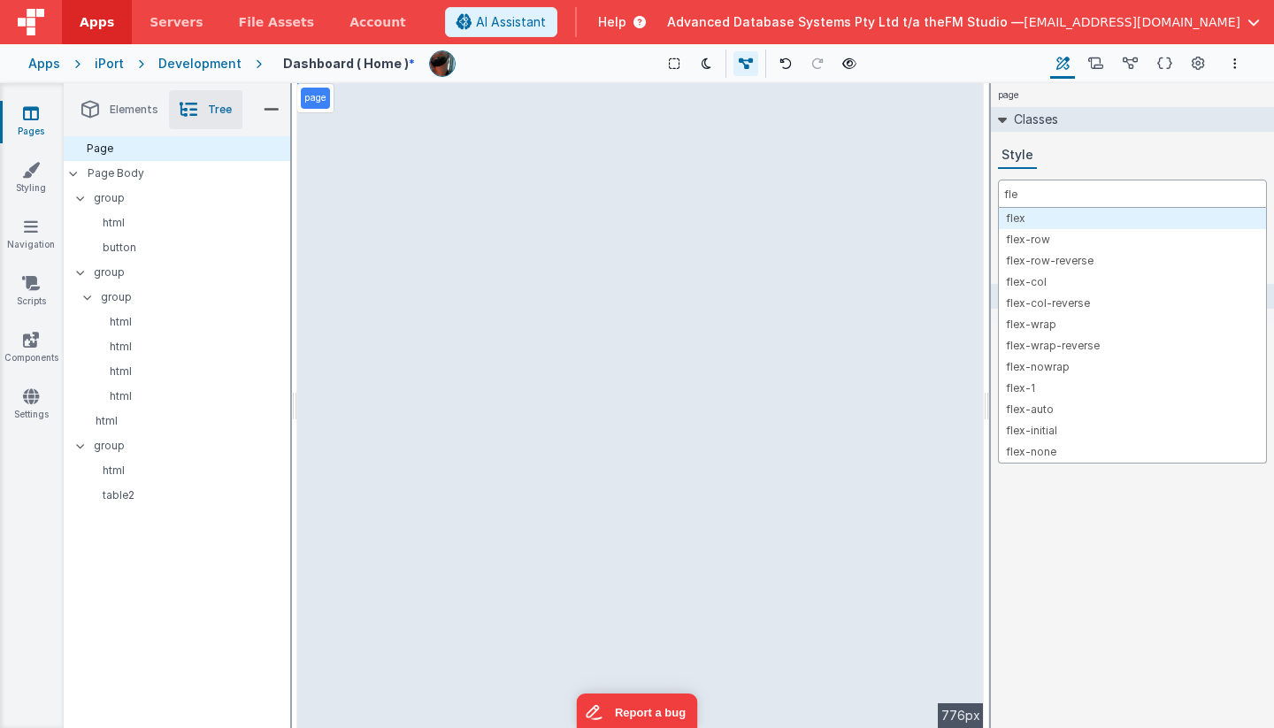
type input "flex"
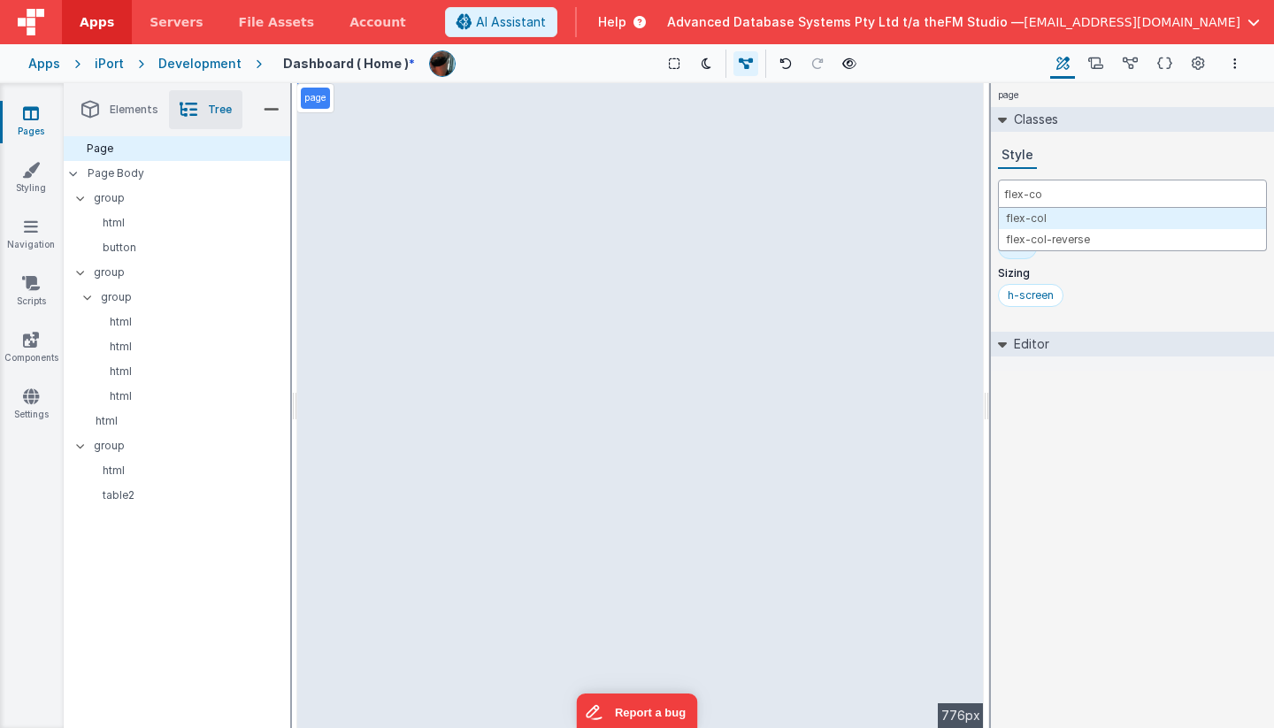
type input "flex-col"
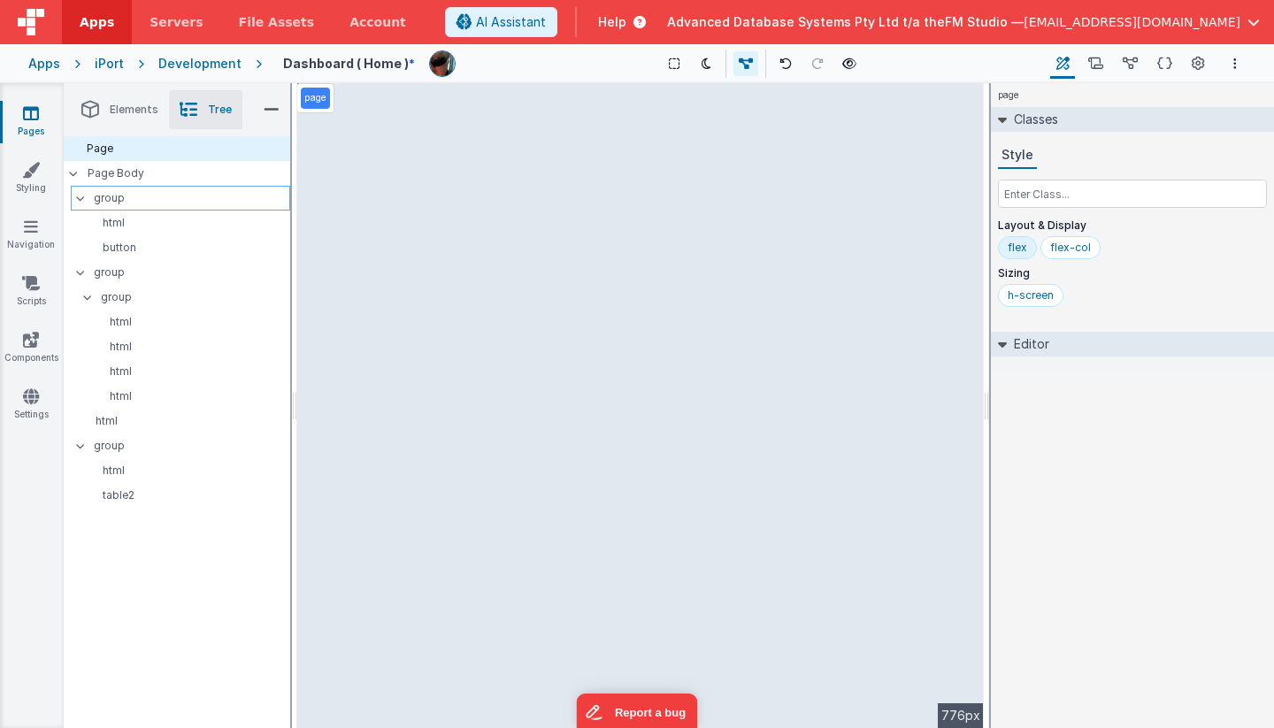
click at [114, 197] on p "group" at bounding box center [192, 197] width 196 height 19
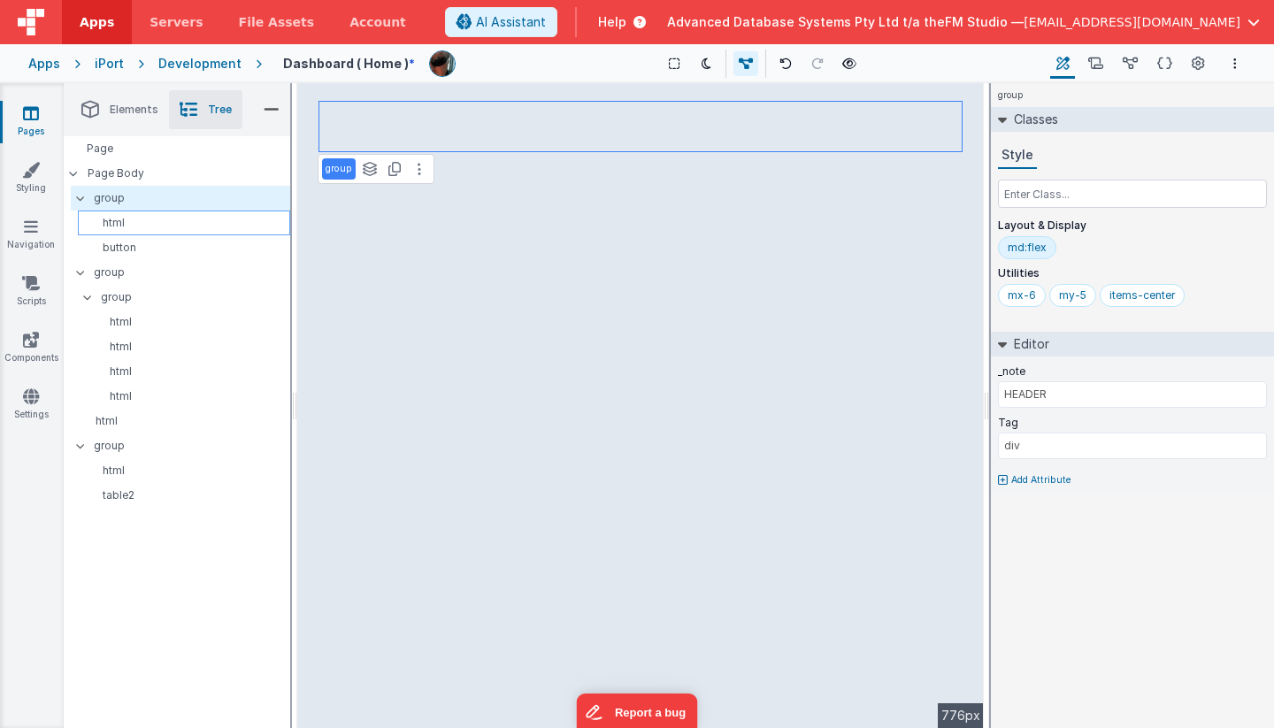
click at [118, 224] on p "html" at bounding box center [187, 223] width 204 height 14
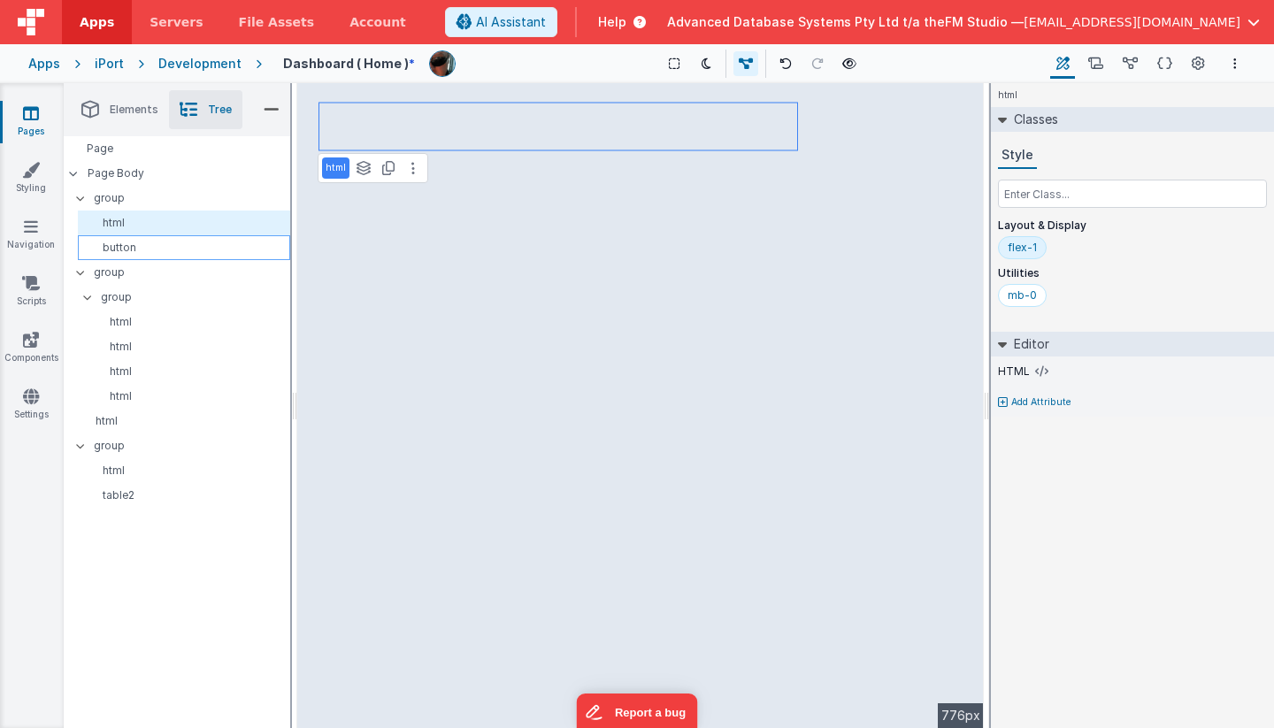
click at [123, 247] on p "button" at bounding box center [187, 248] width 204 height 14
select select "newNomination"
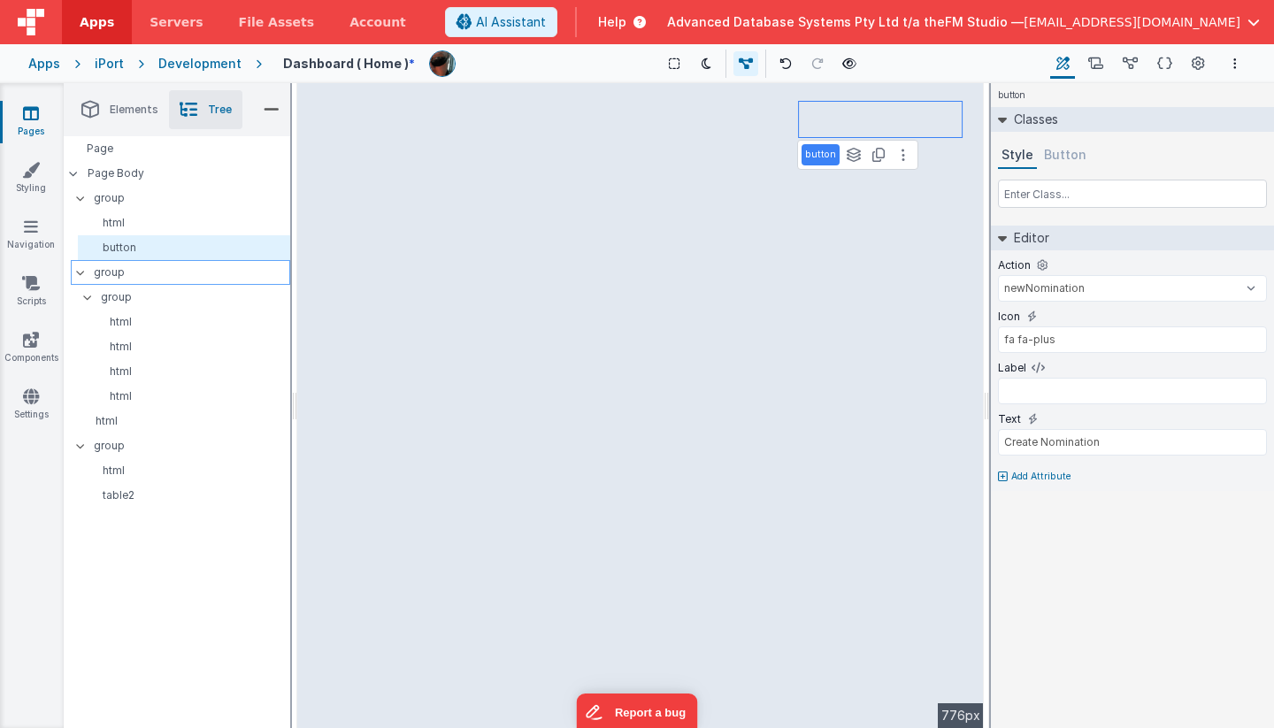
click at [113, 272] on p "group" at bounding box center [192, 272] width 196 height 19
type input "div"
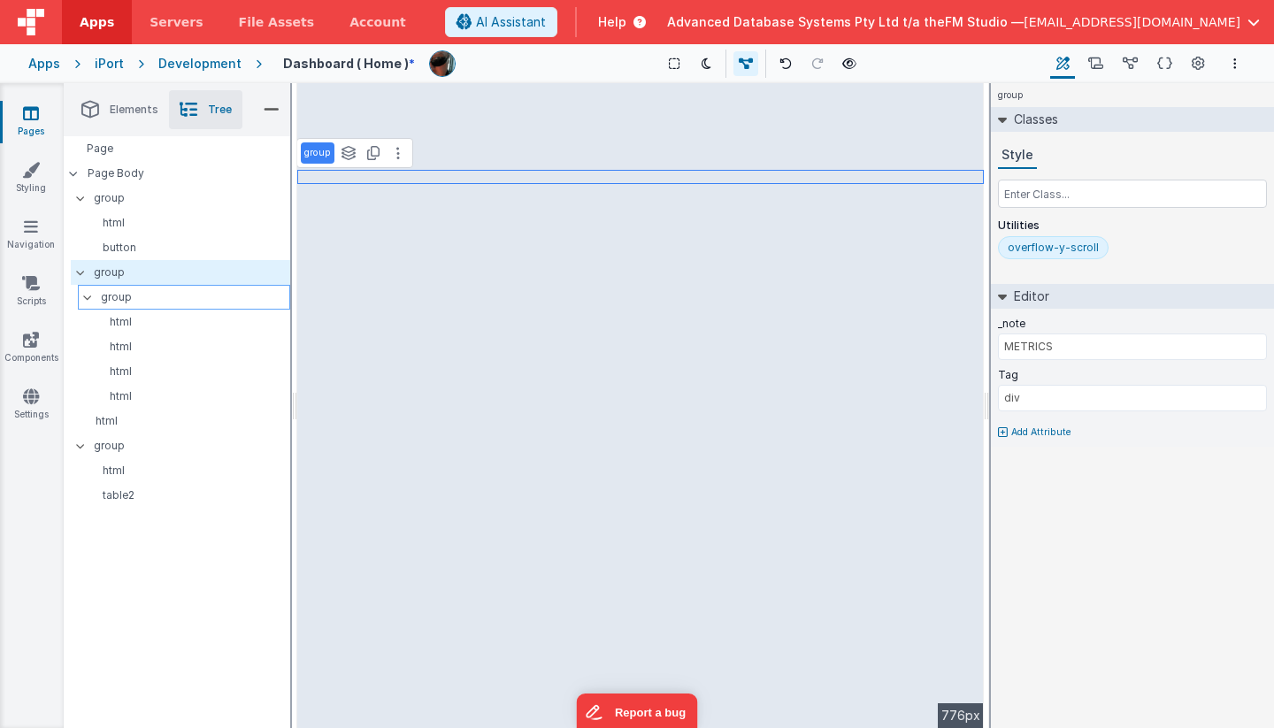
click at [118, 294] on p "group" at bounding box center [195, 297] width 188 height 19
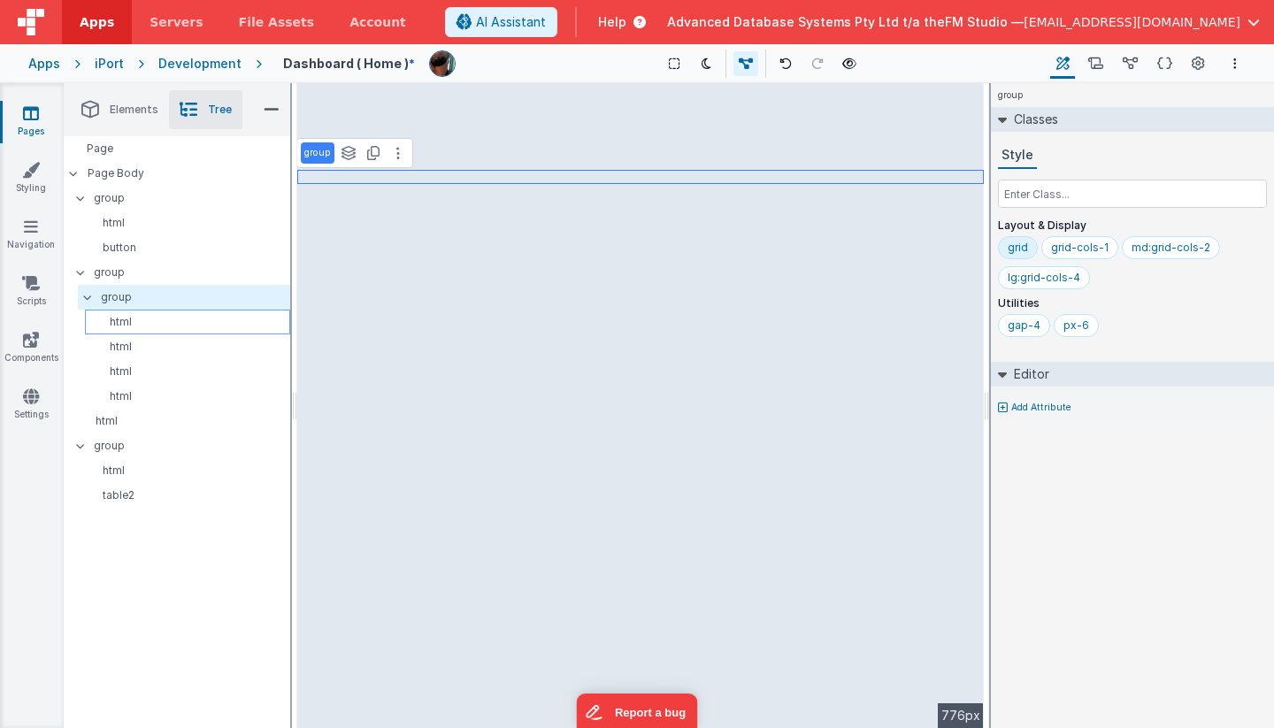
click at [125, 320] on p "html" at bounding box center [190, 322] width 197 height 14
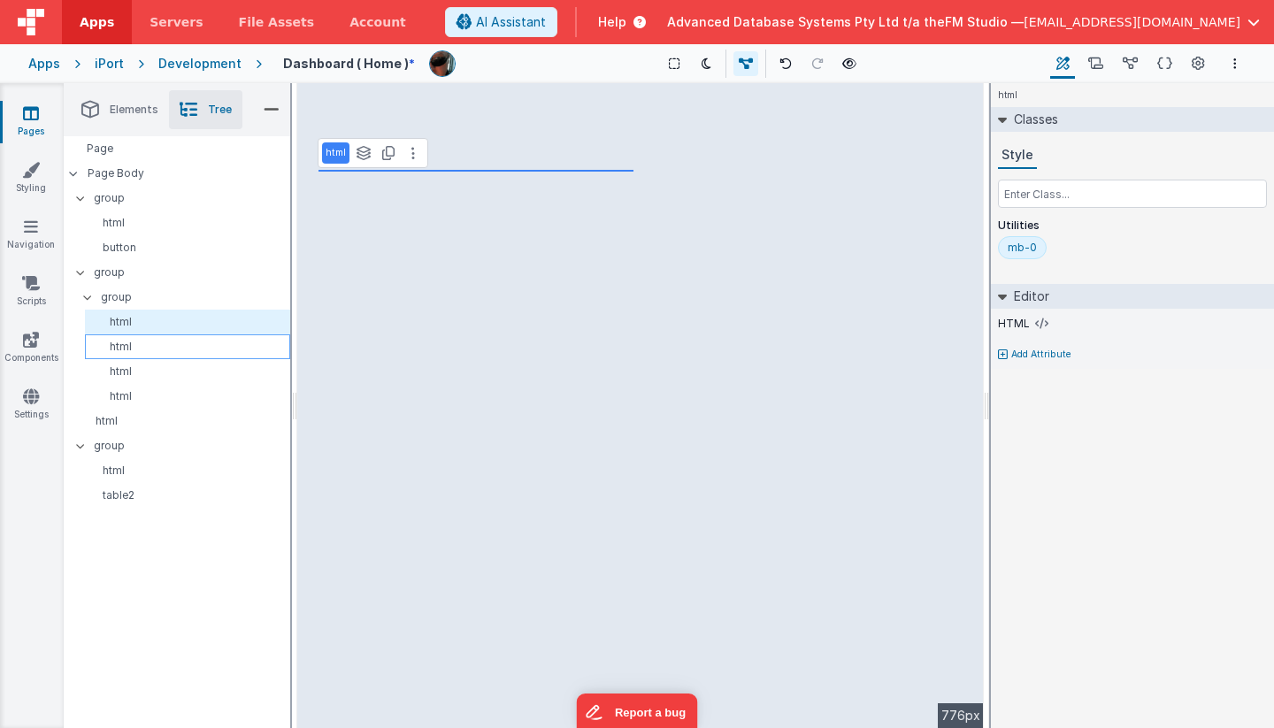
click at [127, 346] on p "html" at bounding box center [190, 347] width 197 height 14
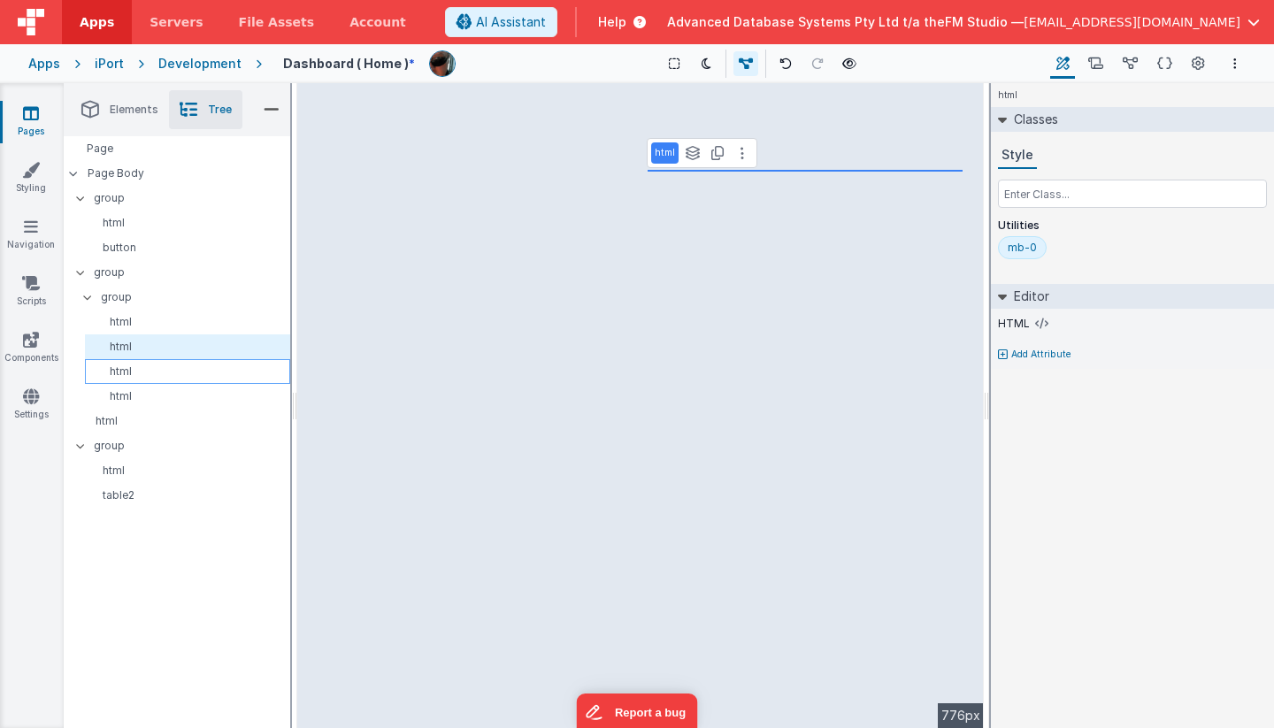
click at [127, 370] on p "html" at bounding box center [190, 372] width 197 height 14
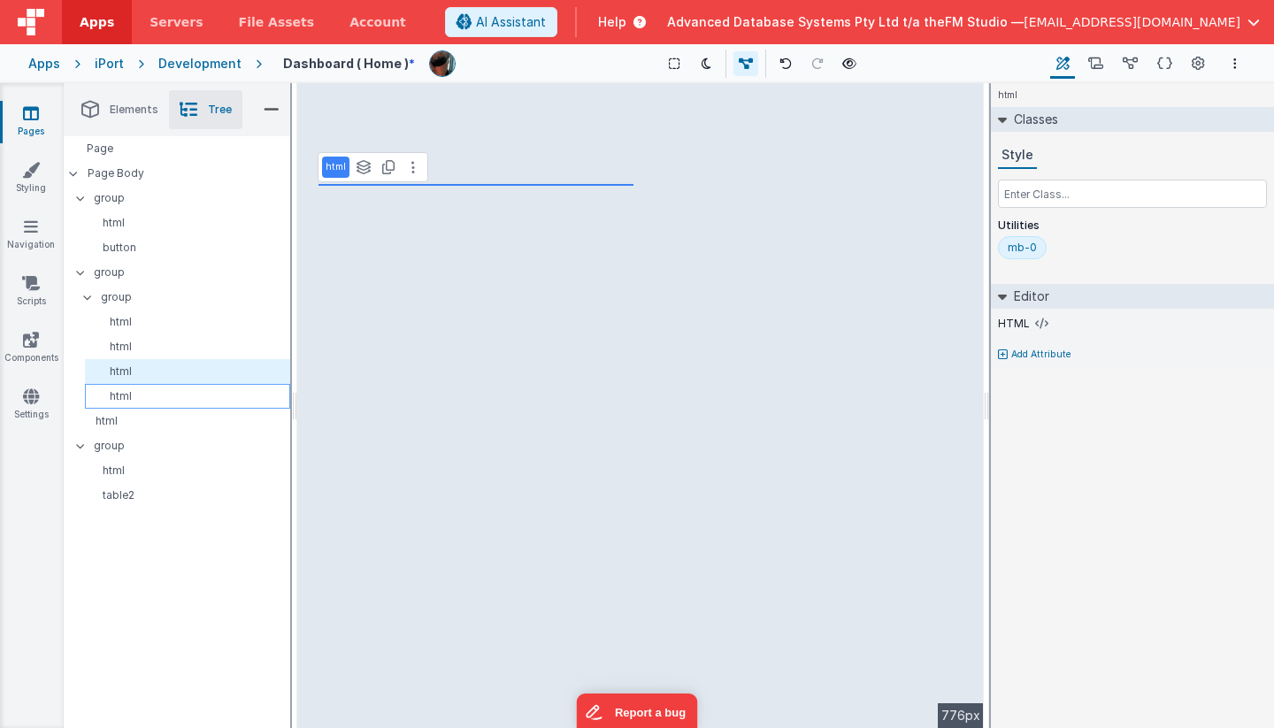
click at [127, 386] on div "html" at bounding box center [187, 396] width 205 height 25
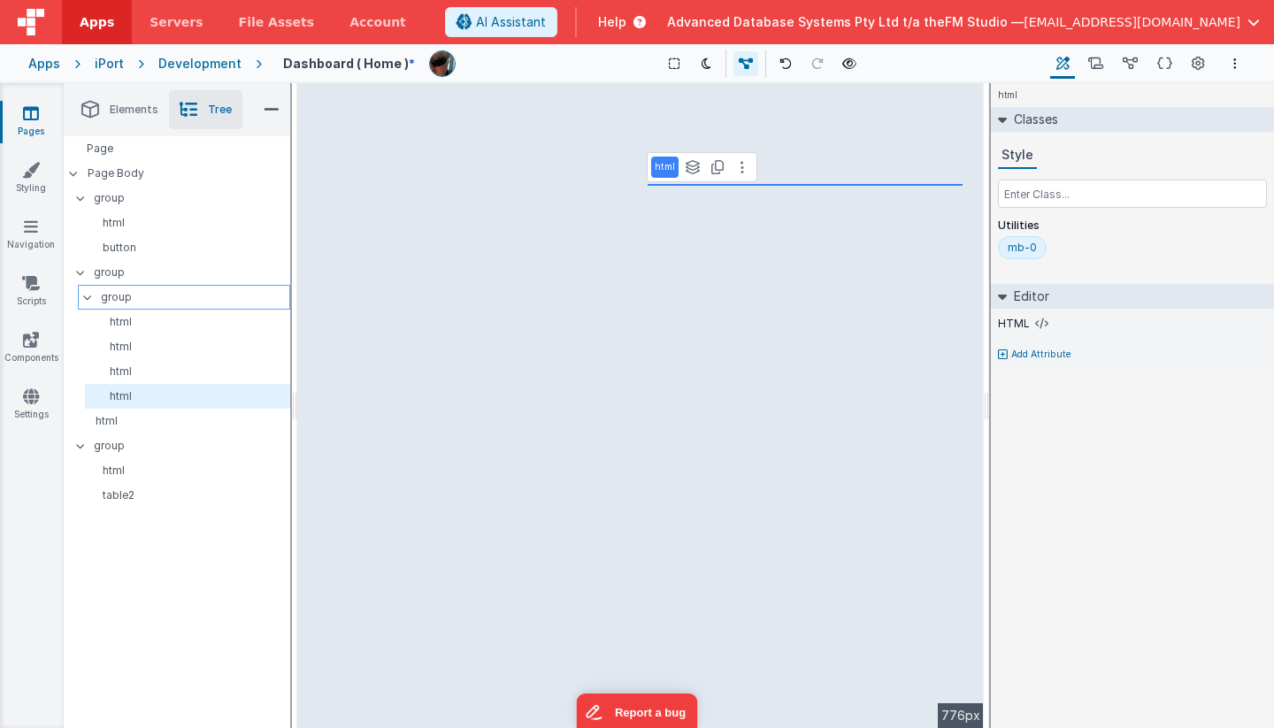
click at [121, 299] on p "group" at bounding box center [195, 297] width 188 height 19
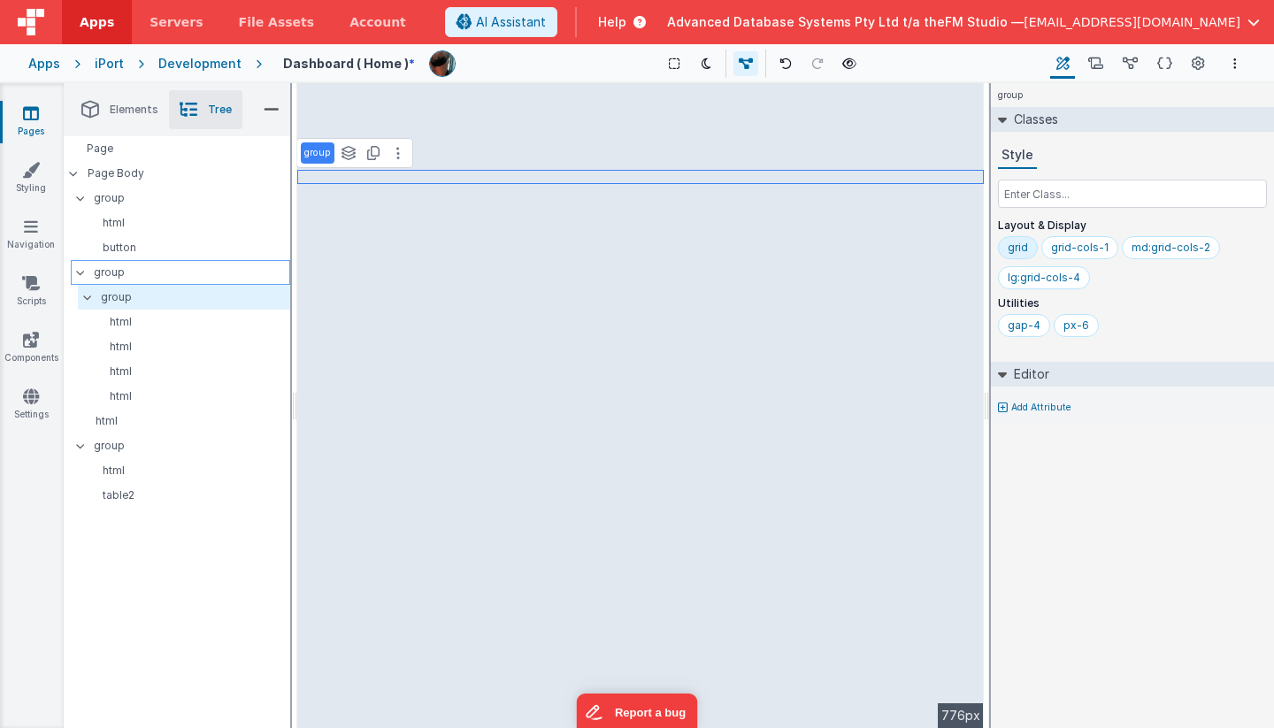
click at [120, 279] on p "group" at bounding box center [192, 272] width 196 height 19
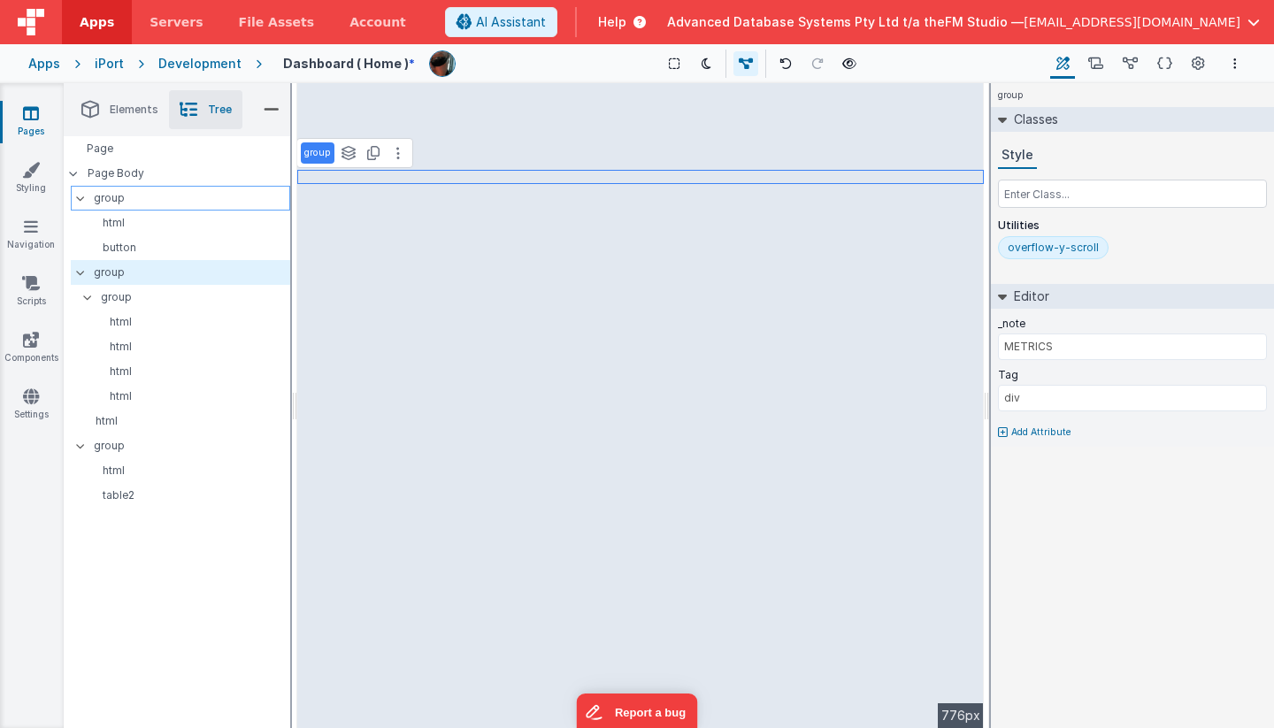
click at [107, 195] on p "group" at bounding box center [192, 197] width 196 height 19
type input "HEADER"
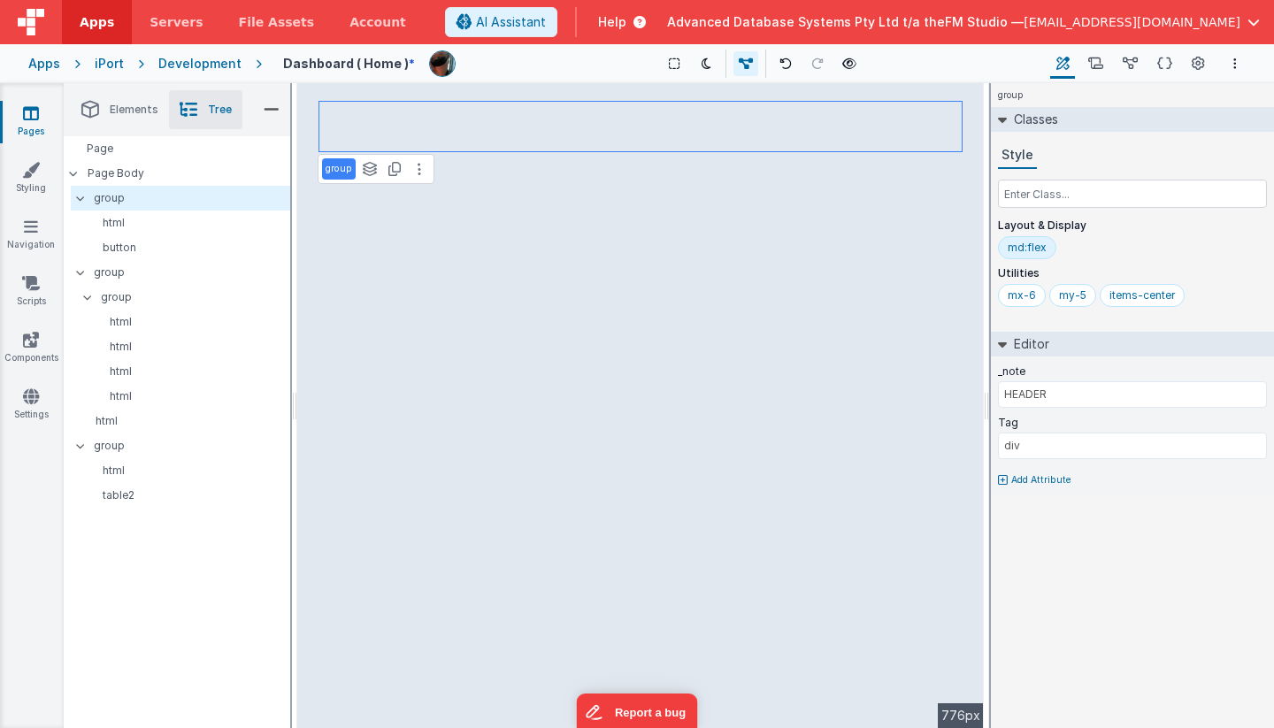
click at [1036, 248] on div "md:flex" at bounding box center [1027, 248] width 39 height 14
click at [1033, 196] on input "text" at bounding box center [1132, 194] width 269 height 28
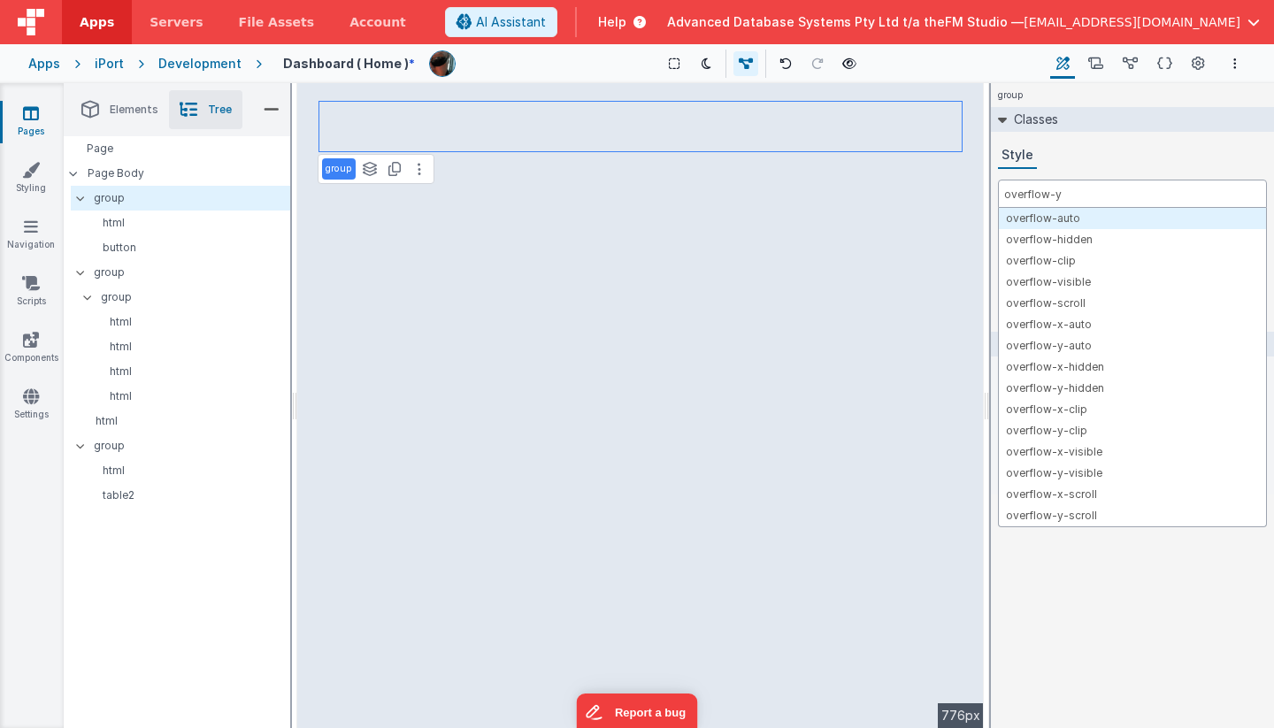
type input "overflow-y-"
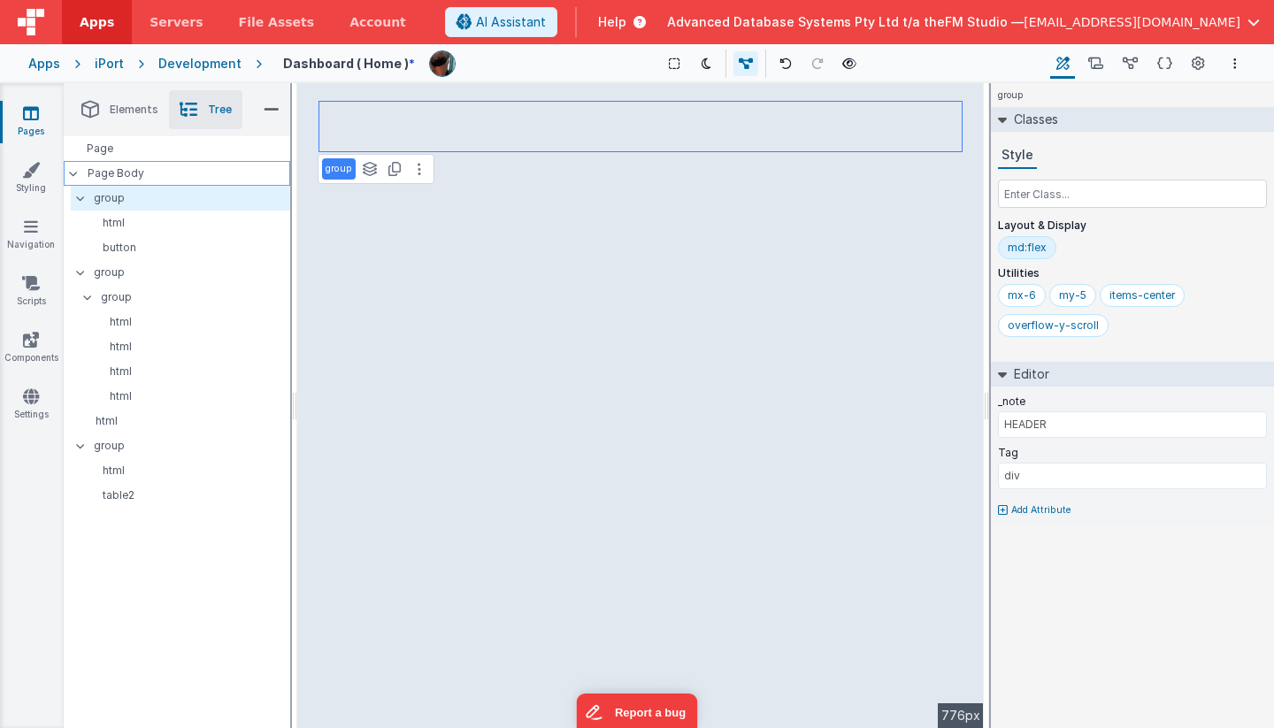
click at [149, 177] on p "Page Body" at bounding box center [189, 173] width 203 height 14
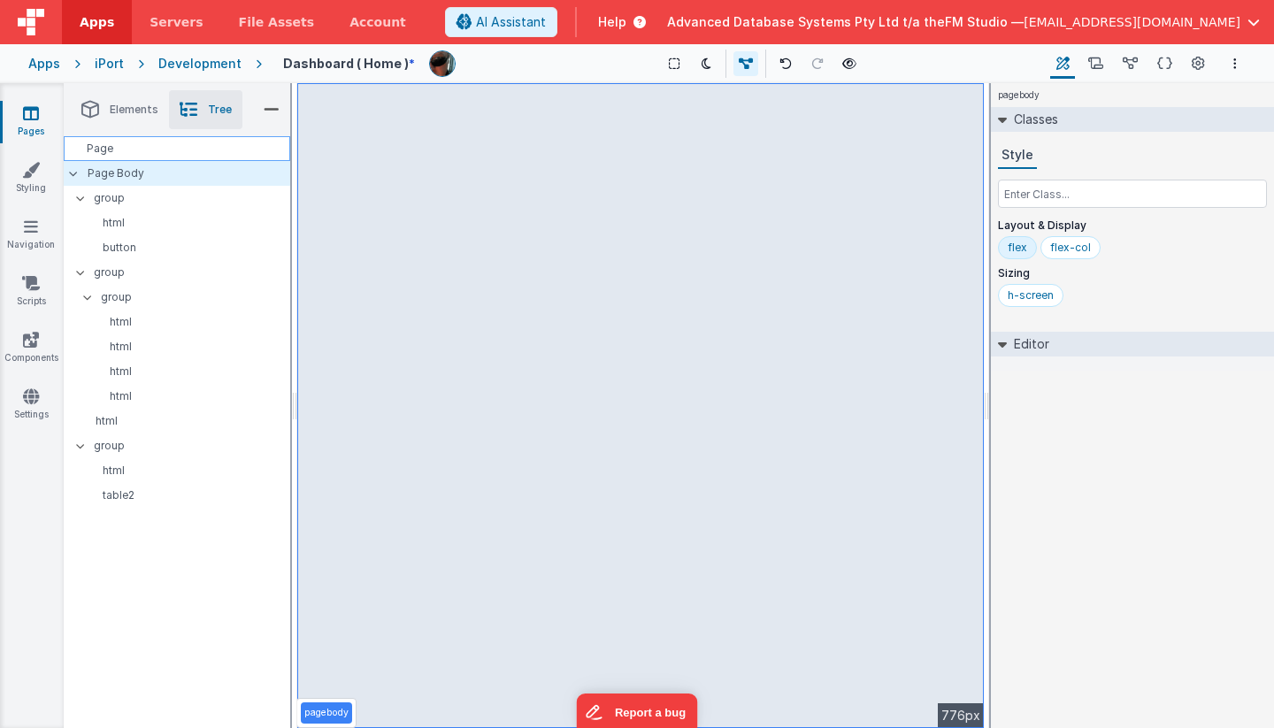
click at [104, 148] on div "Page" at bounding box center [177, 148] width 227 height 25
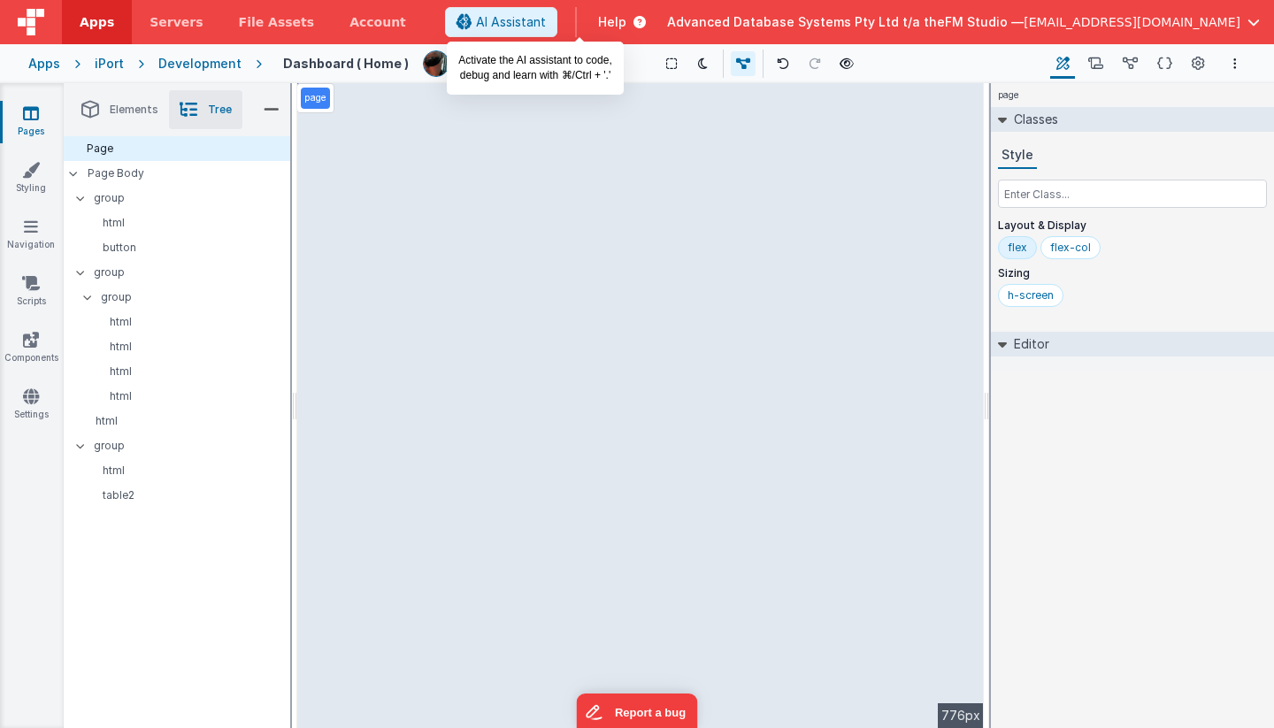
click at [546, 24] on span "AI Assistant" at bounding box center [511, 22] width 70 height 18
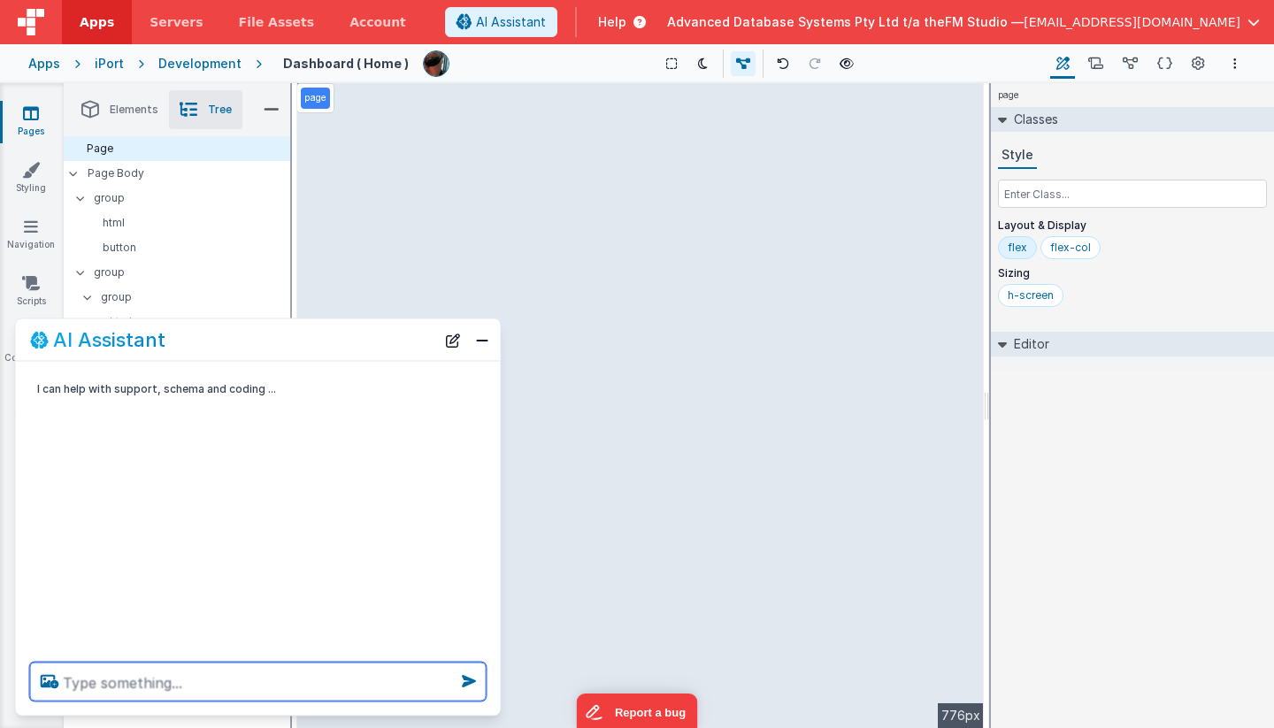
click at [134, 682] on textarea at bounding box center [258, 682] width 457 height 39
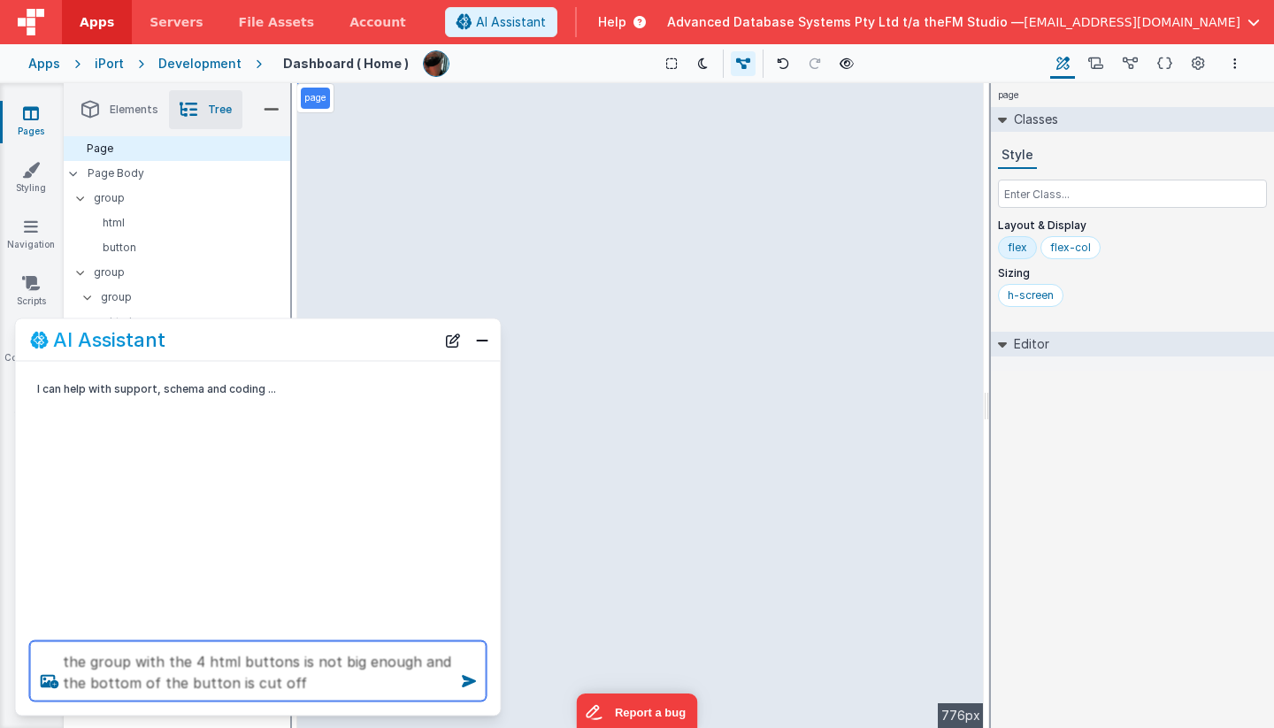
type textarea "the group with the 4 html buttons is not big enough and the bottom of the butto…"
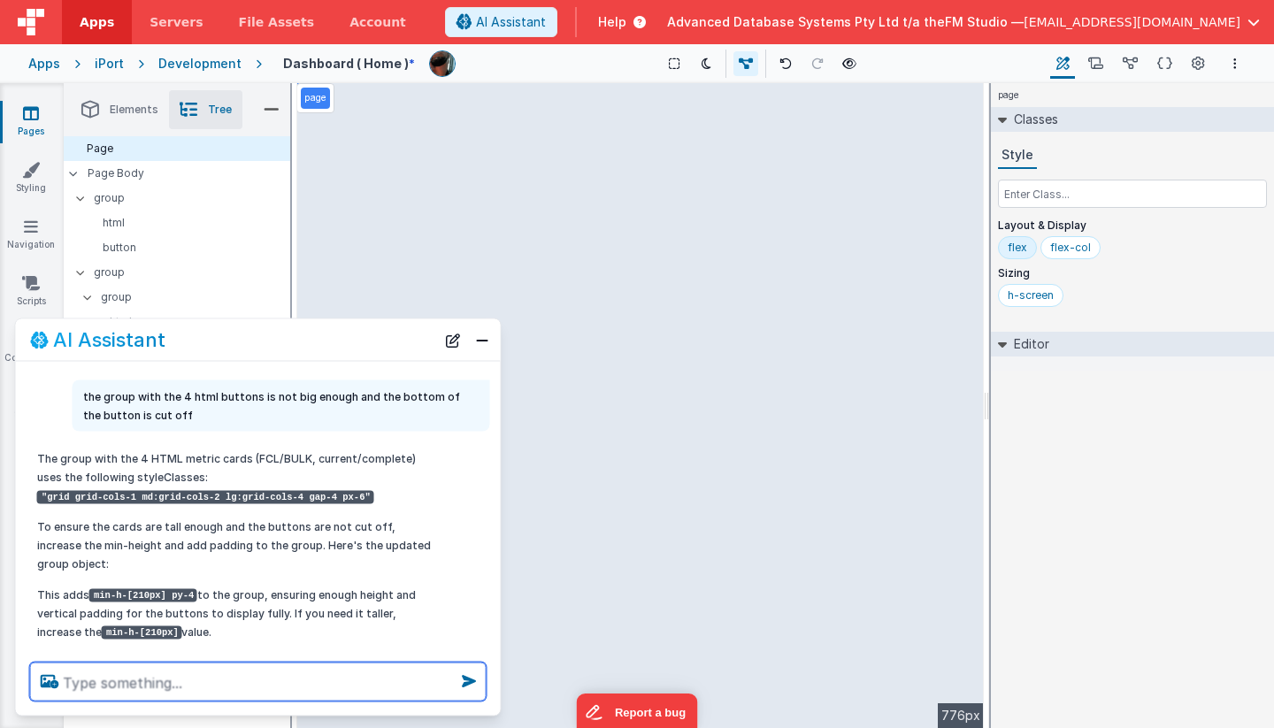
scroll to position [69, 0]
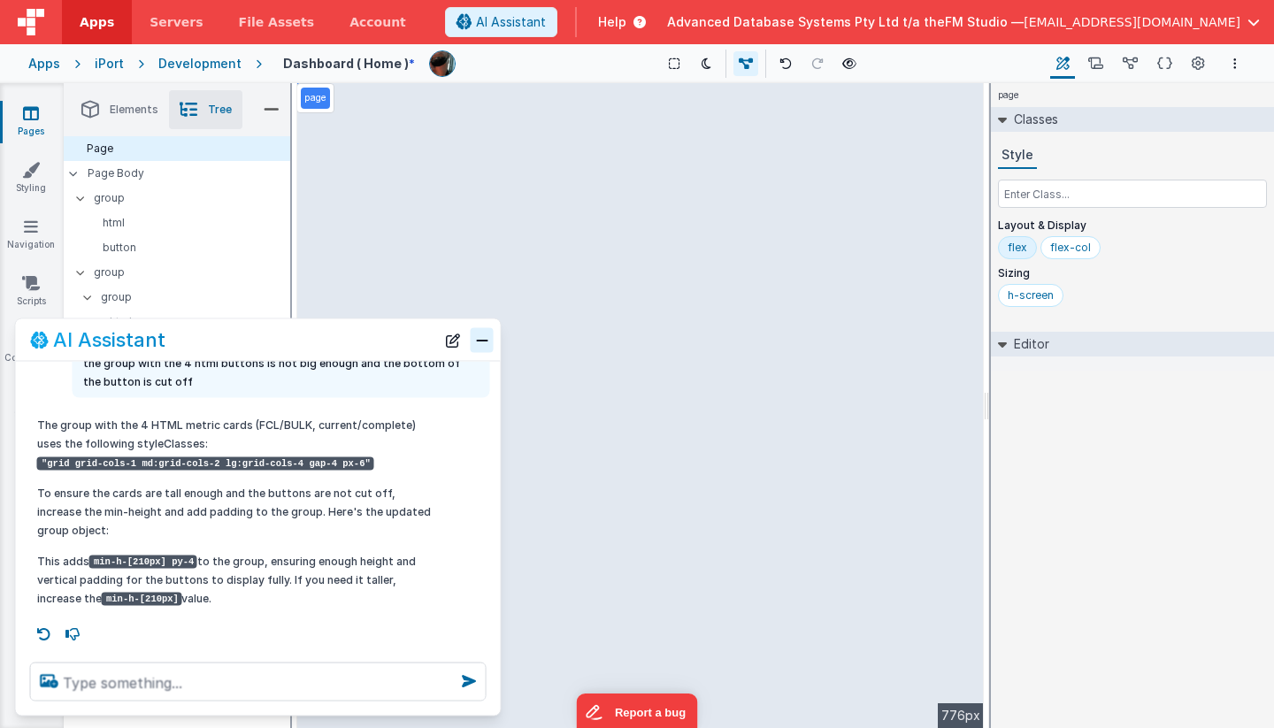
click at [484, 342] on button "Close" at bounding box center [482, 339] width 23 height 25
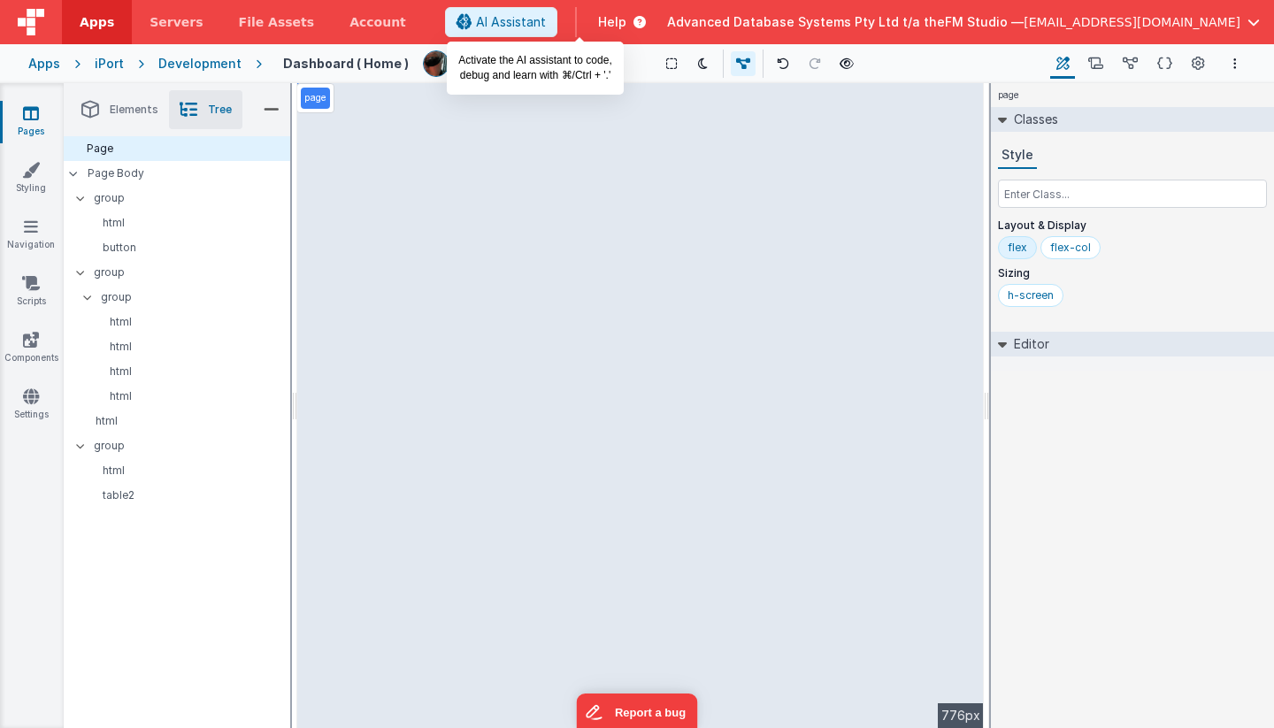
click at [546, 27] on span "AI Assistant" at bounding box center [511, 22] width 70 height 18
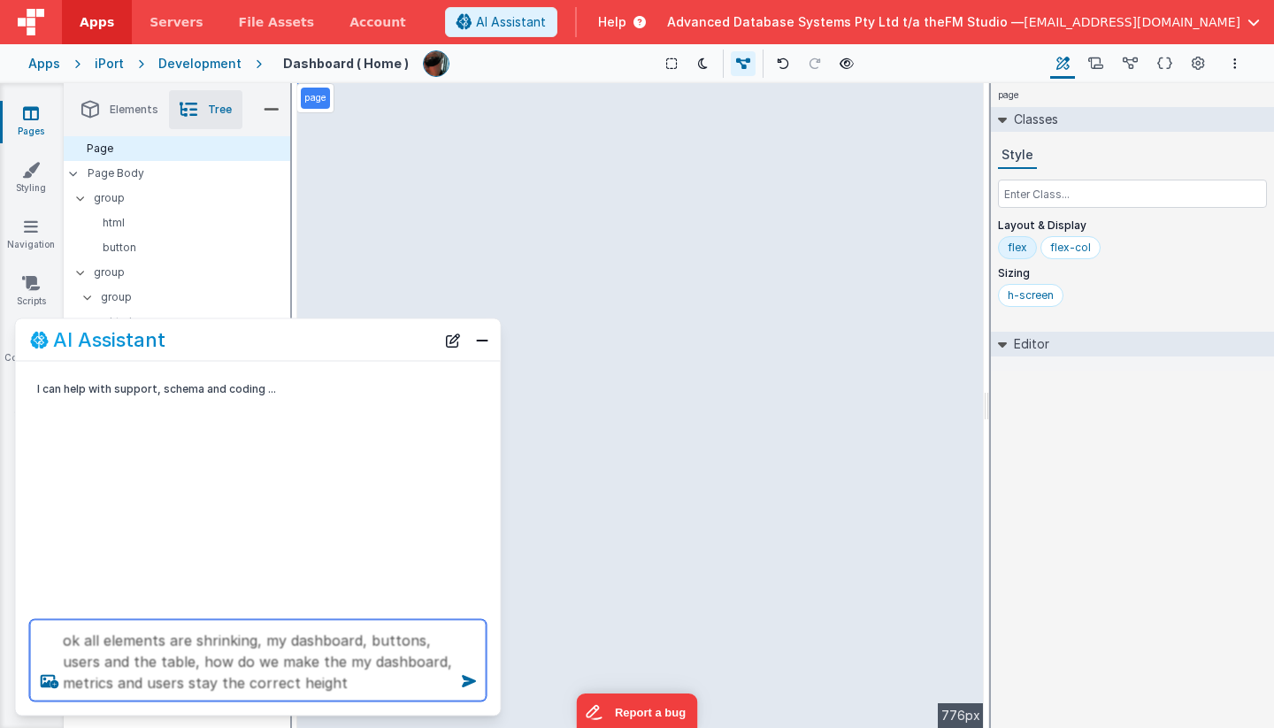
type textarea "ok all elements are shrinking, my dashboard, buttons, users and the table, how …"
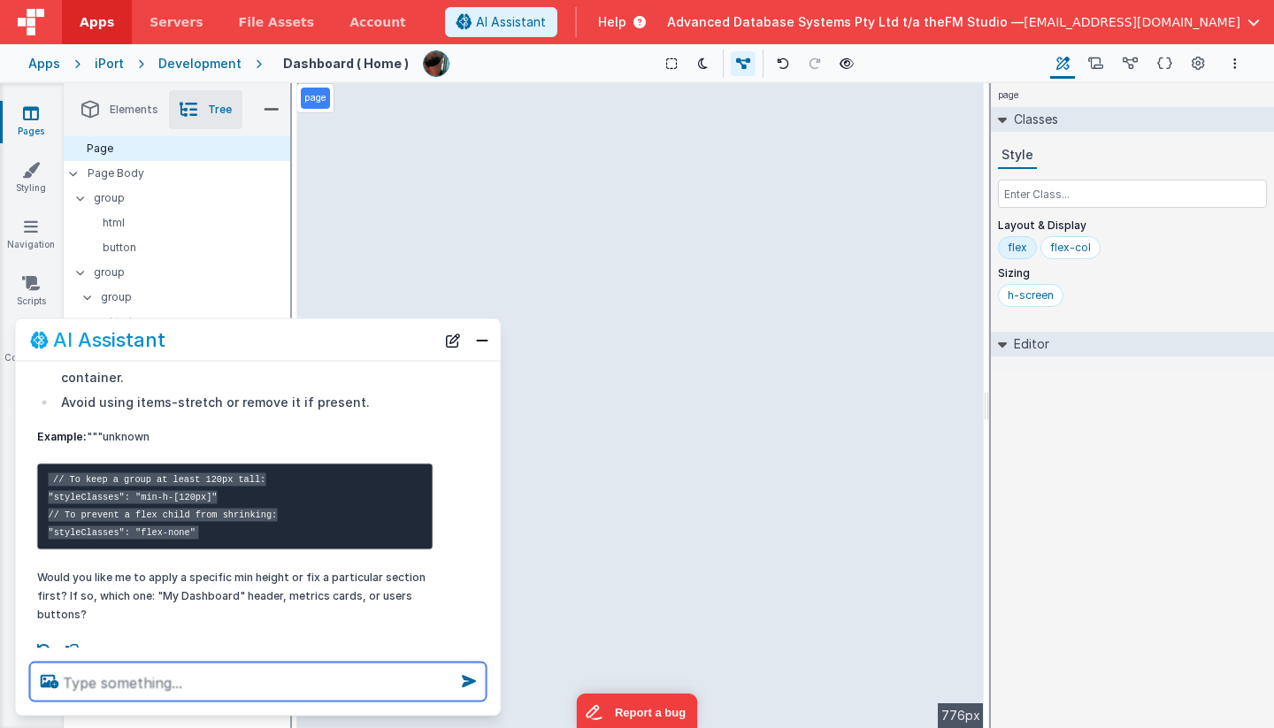
scroll to position [375, 0]
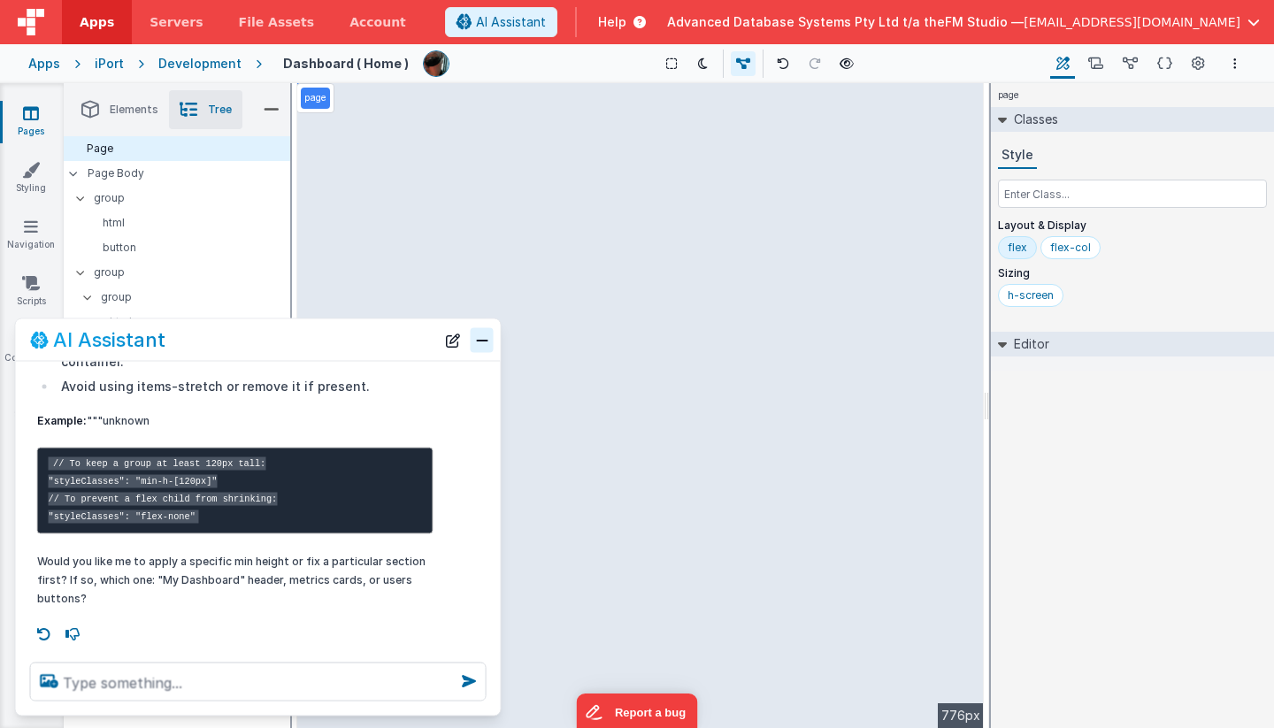
click at [475, 338] on button "Close" at bounding box center [482, 339] width 23 height 25
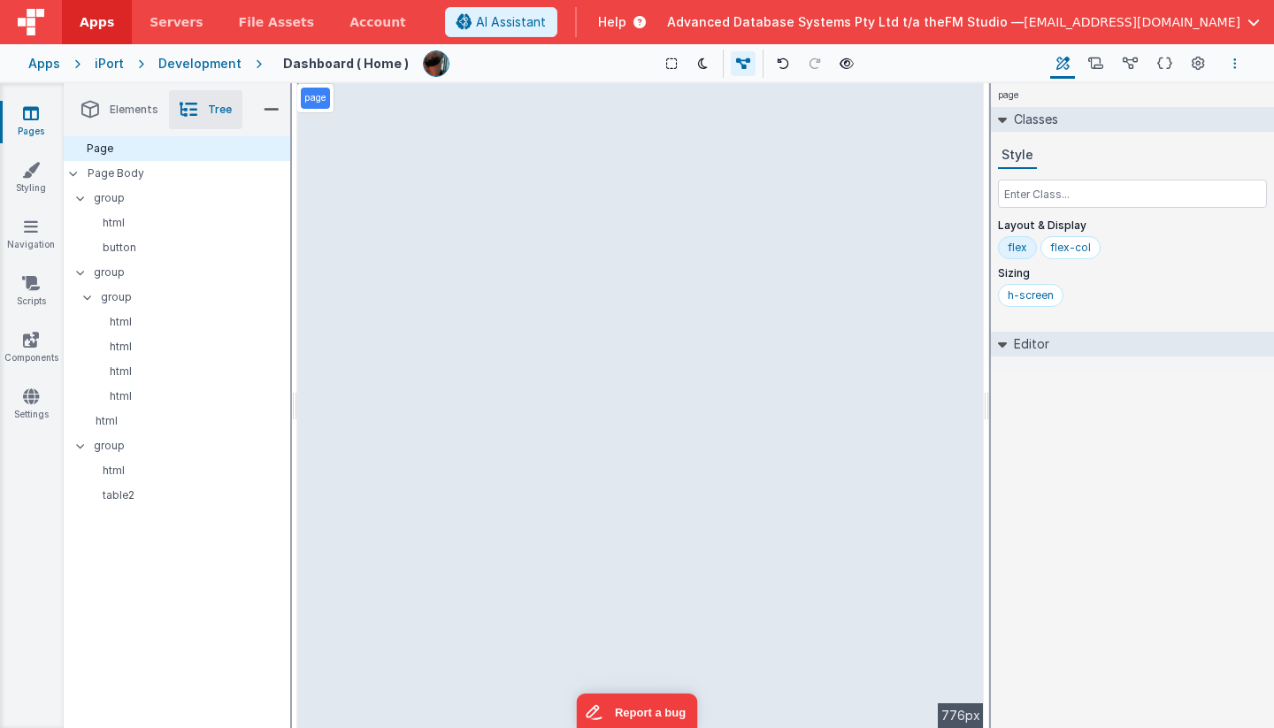
click at [1231, 60] on button "Options" at bounding box center [1235, 63] width 21 height 21
click at [1109, 157] on p "Rollback" at bounding box center [1104, 162] width 50 height 18
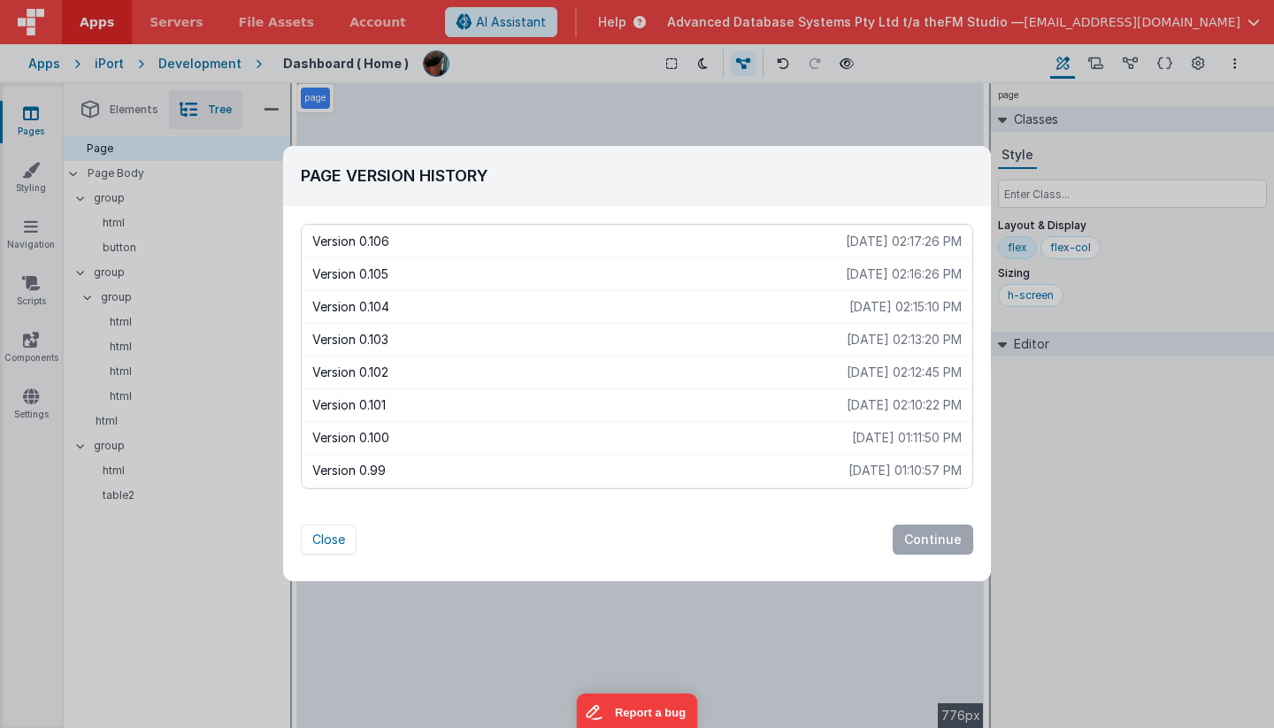
scroll to position [0, 0]
click at [1134, 58] on div "Page Version History Version 0.106 [DATE] 02:17:26 PM Version 0.105 [DATE] 02:1…" at bounding box center [637, 364] width 1274 height 728
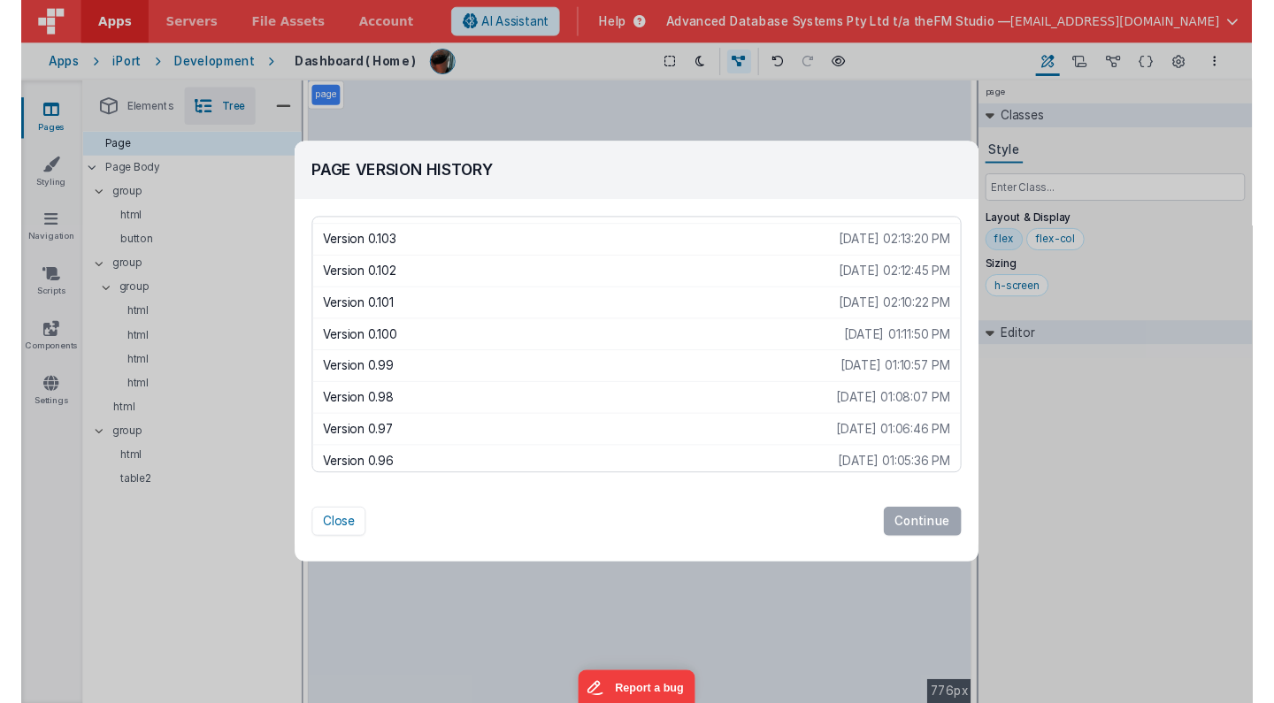
scroll to position [90, 0]
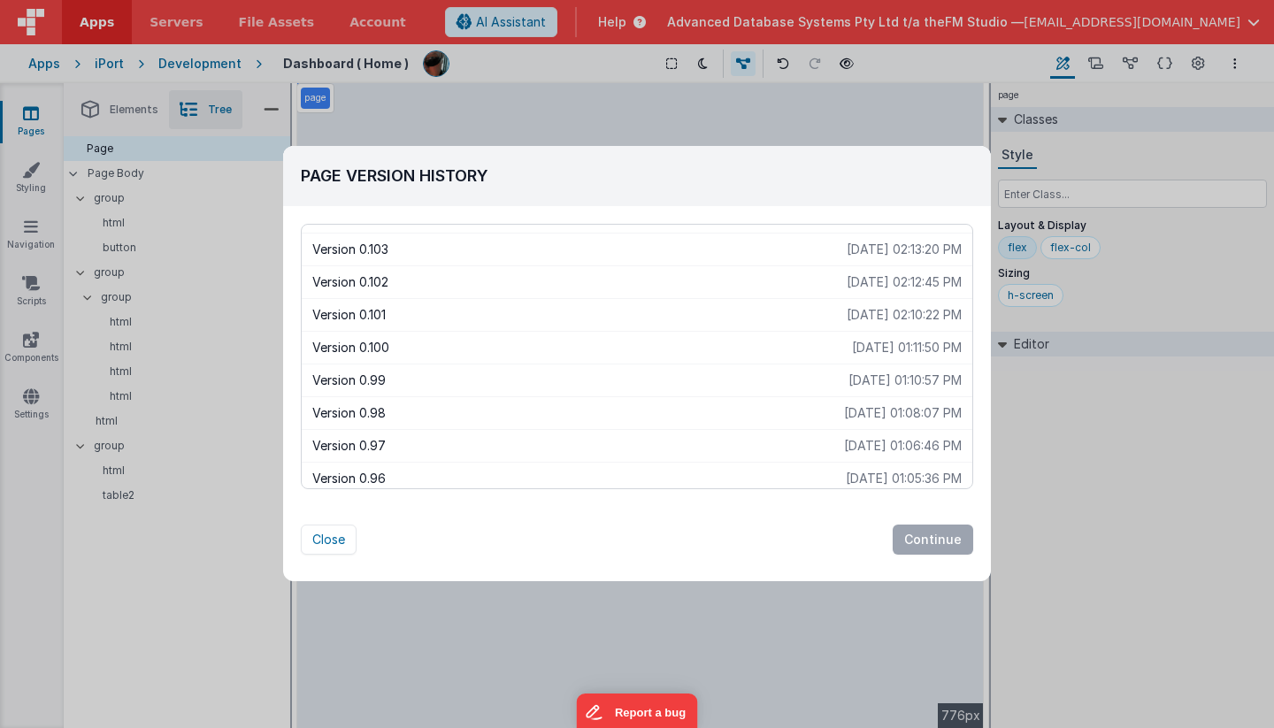
click at [534, 344] on p "Version 0.100" at bounding box center [582, 348] width 540 height 18
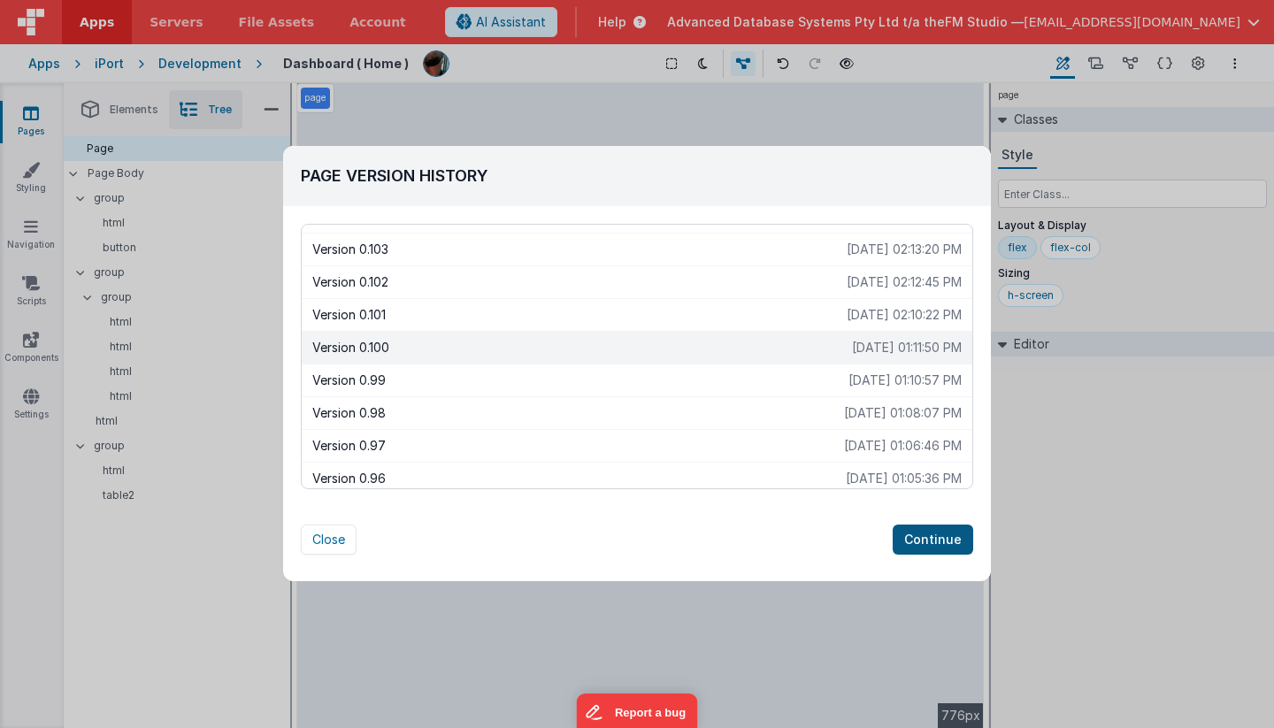
click at [940, 536] on button "Continue" at bounding box center [933, 540] width 81 height 30
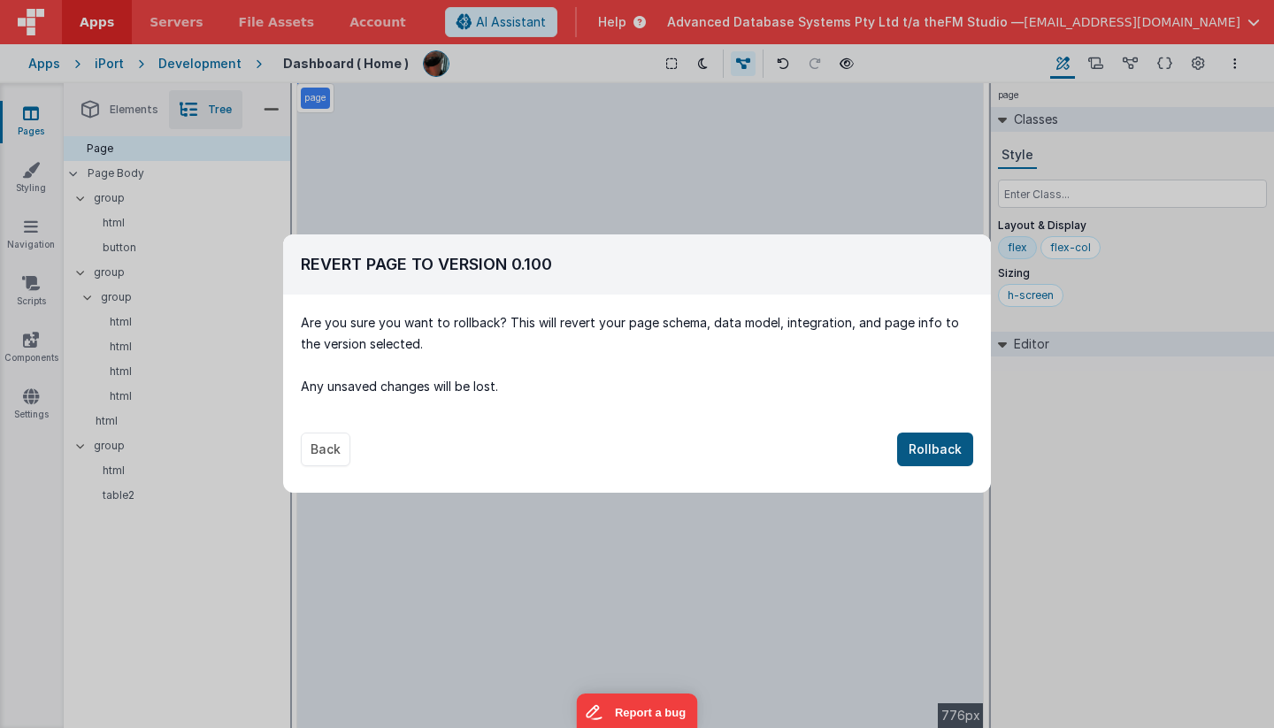
click at [928, 450] on button "Rollback" at bounding box center [935, 450] width 76 height 34
